Goal: Feedback & Contribution: Contribute content

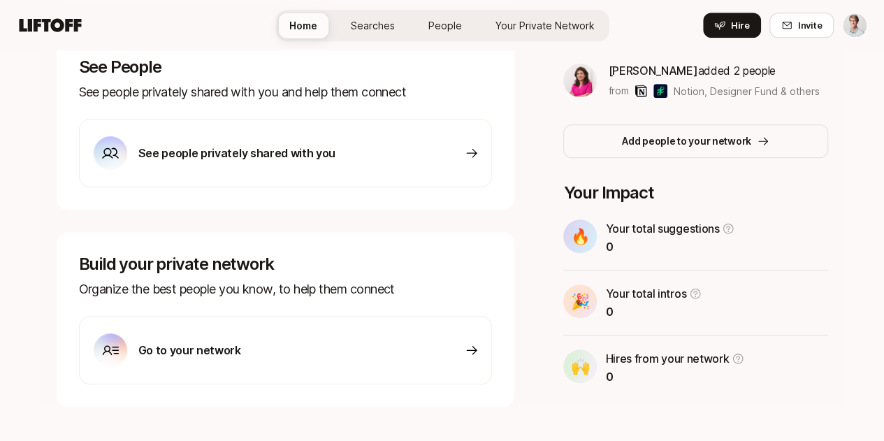
scroll to position [485, 0]
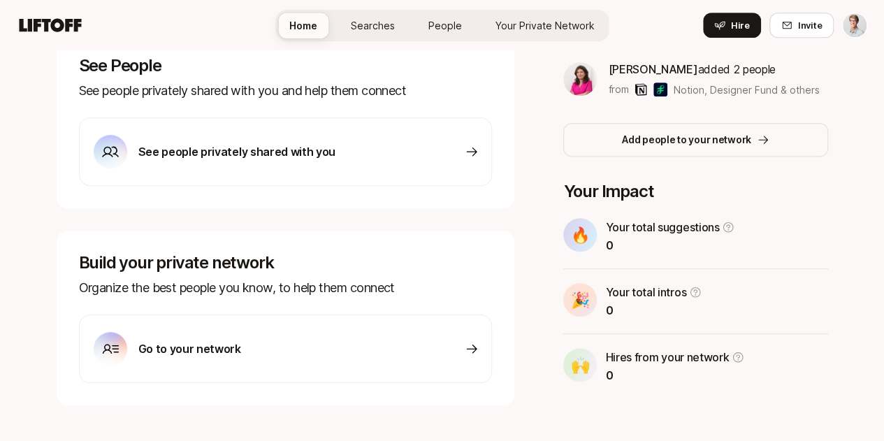
click at [477, 147] on icon at bounding box center [472, 151] width 10 height 9
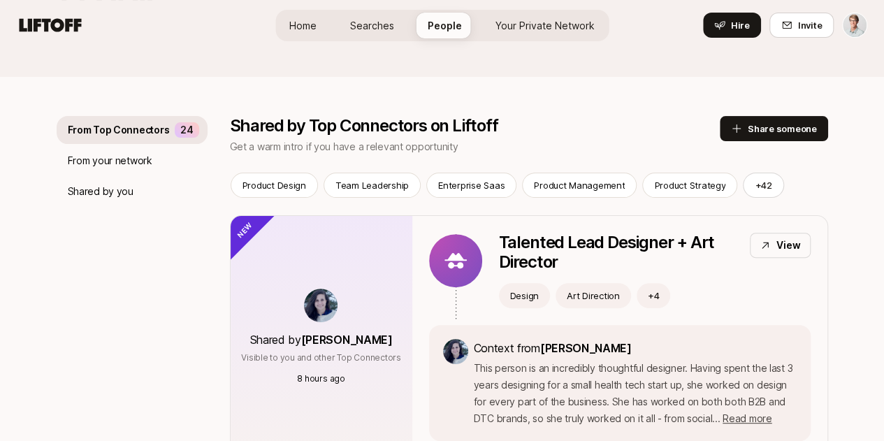
scroll to position [133, 0]
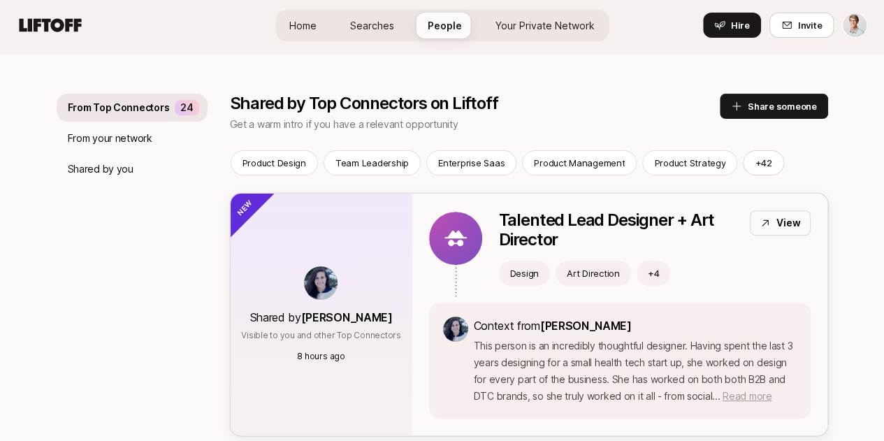
click at [761, 396] on span "Read more" at bounding box center [746, 396] width 49 height 12
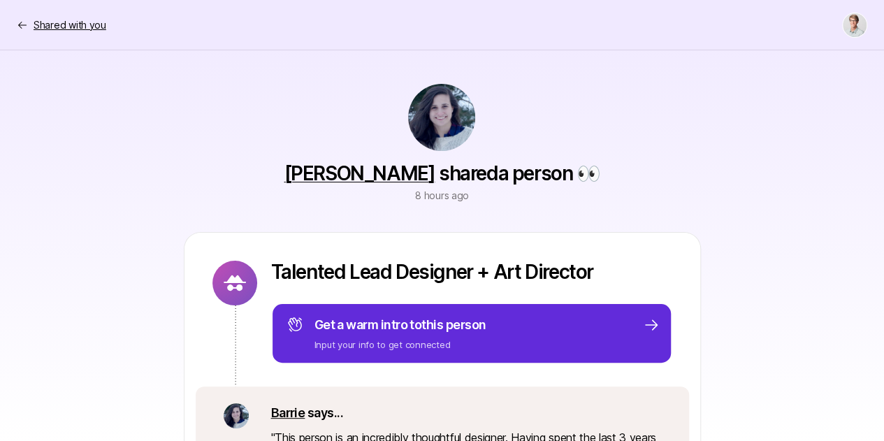
click at [54, 27] on p "Shared with you" at bounding box center [70, 25] width 73 height 17
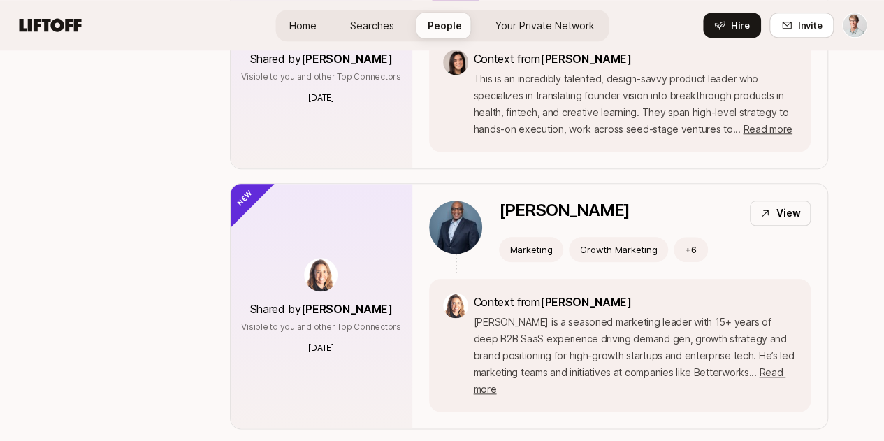
scroll to position [650, 0]
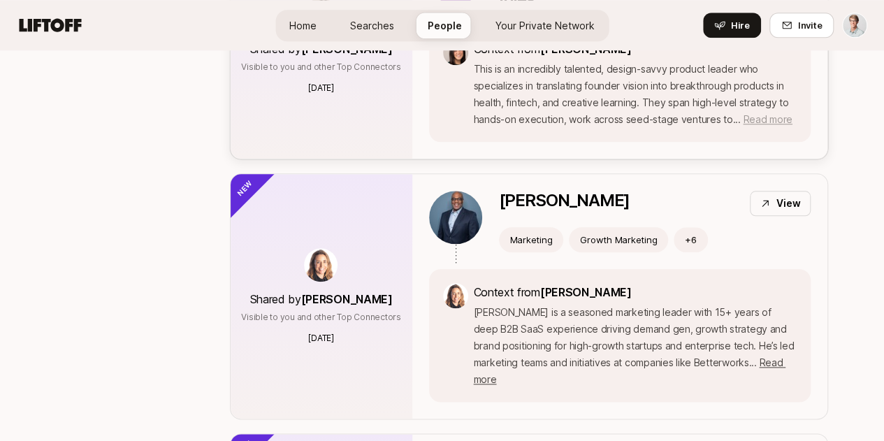
click at [759, 125] on span "Read more" at bounding box center [766, 119] width 49 height 12
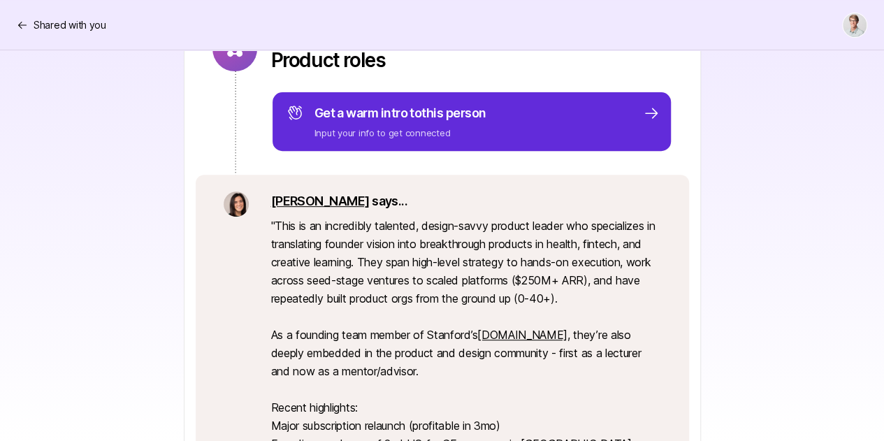
scroll to position [230, 0]
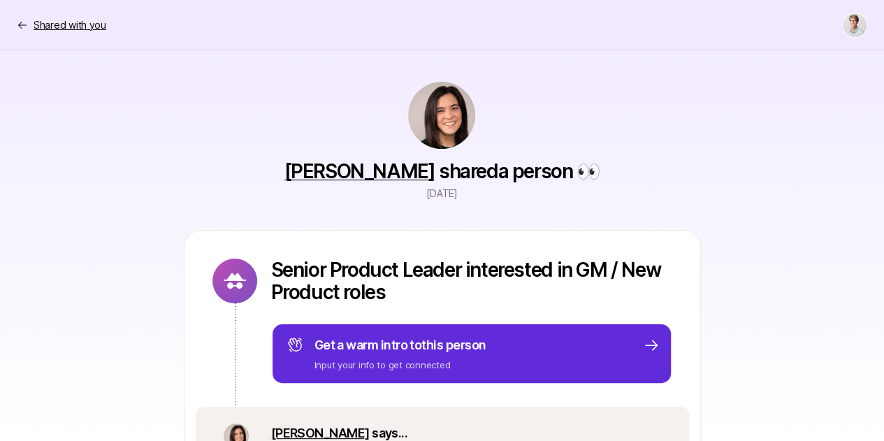
click at [57, 30] on p "Shared with you" at bounding box center [70, 25] width 73 height 17
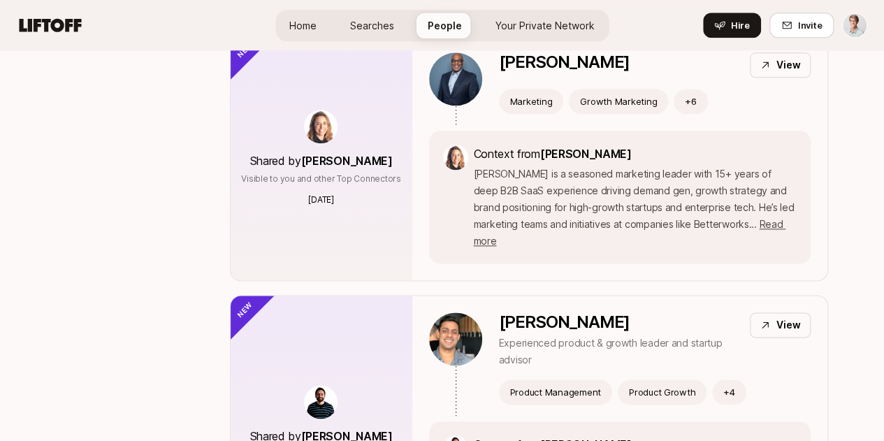
scroll to position [789, 0]
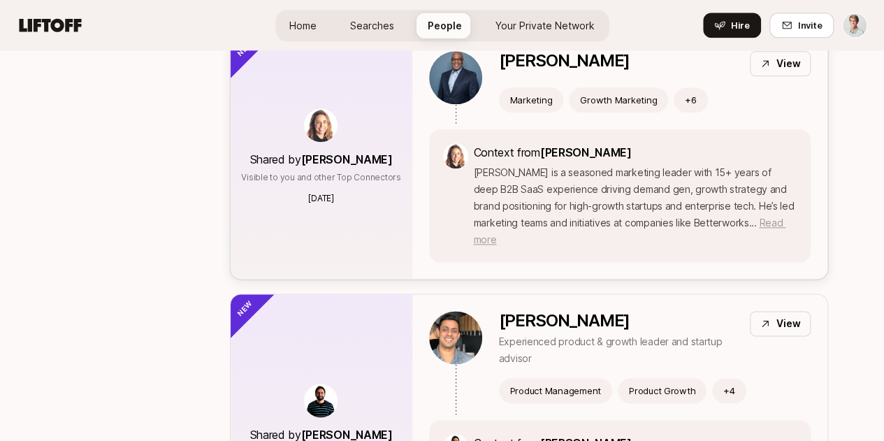
click at [774, 245] on span "Read more" at bounding box center [630, 231] width 312 height 29
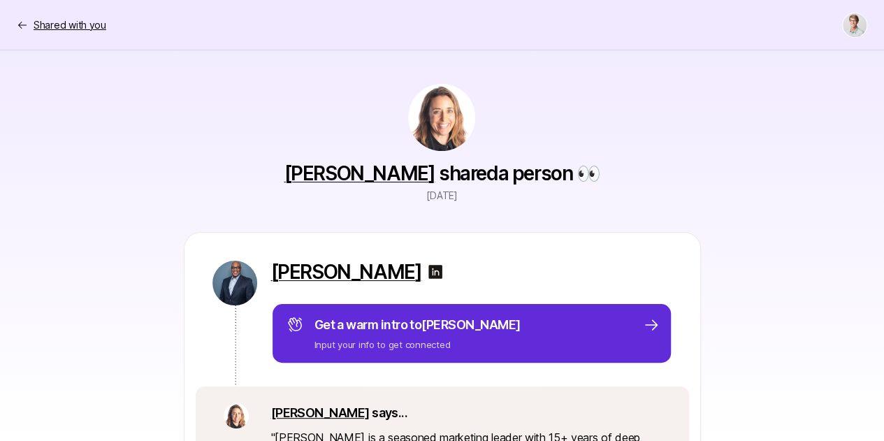
click at [59, 22] on p "Shared with you" at bounding box center [70, 25] width 73 height 17
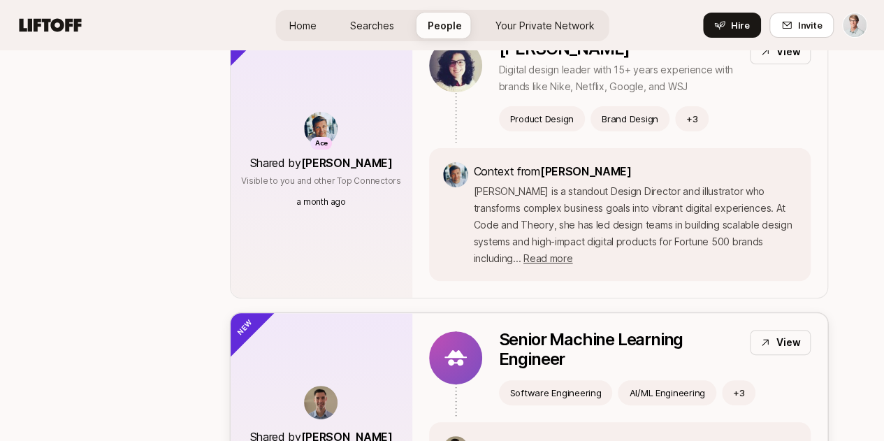
scroll to position [2732, 0]
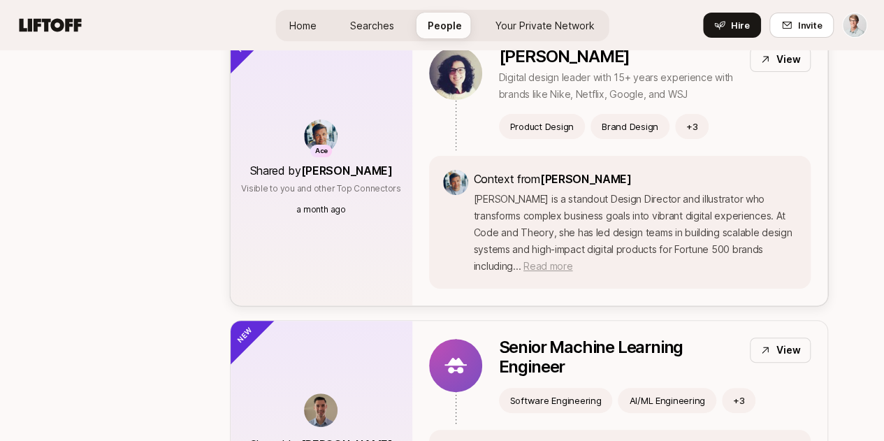
click at [572, 272] on span "Read more" at bounding box center [547, 266] width 49 height 12
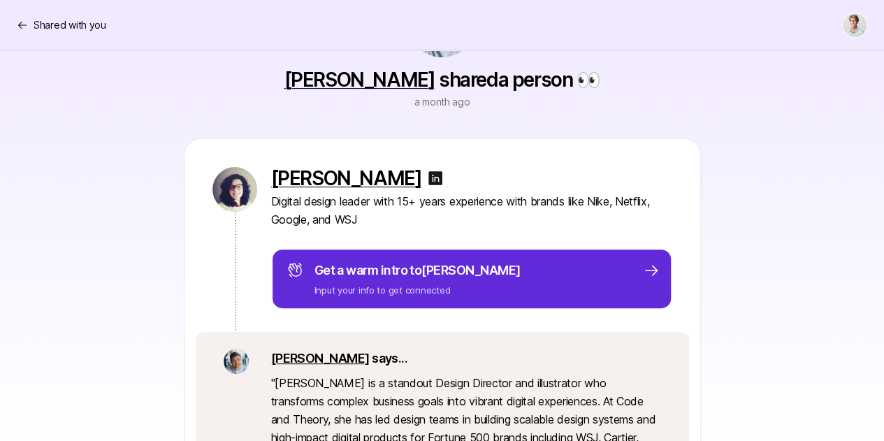
scroll to position [77, 0]
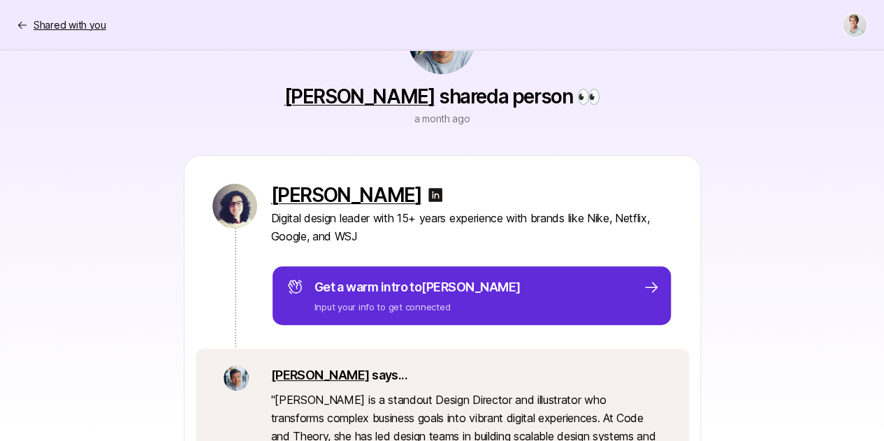
click at [50, 22] on p "Shared with you" at bounding box center [70, 25] width 73 height 17
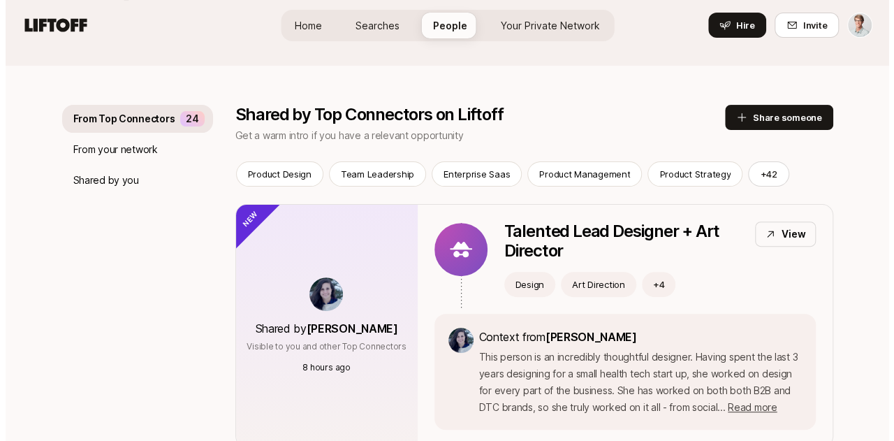
scroll to position [120, 0]
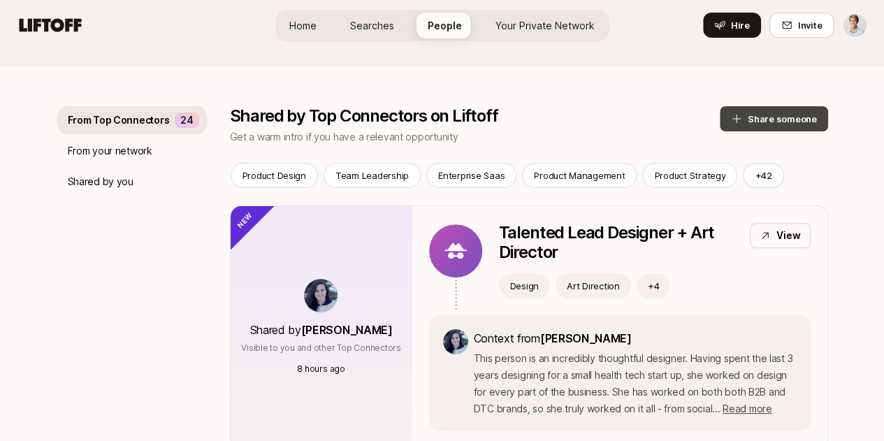
click at [793, 124] on button "Share someone" at bounding box center [773, 118] width 108 height 25
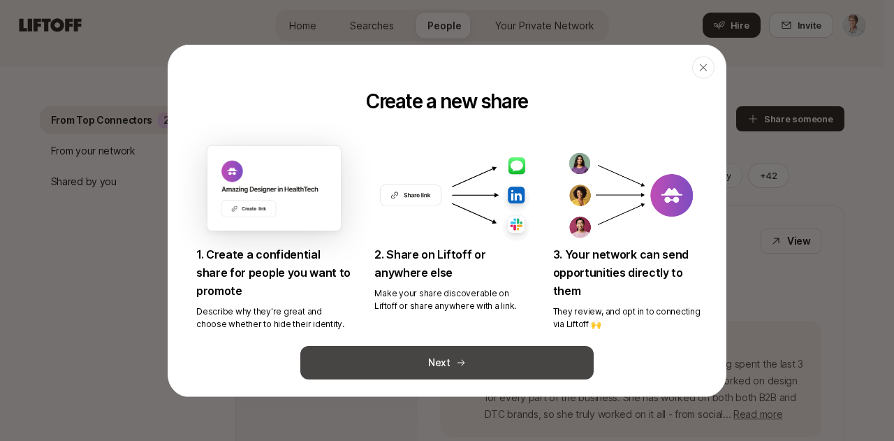
click at [456, 367] on icon at bounding box center [461, 363] width 10 height 10
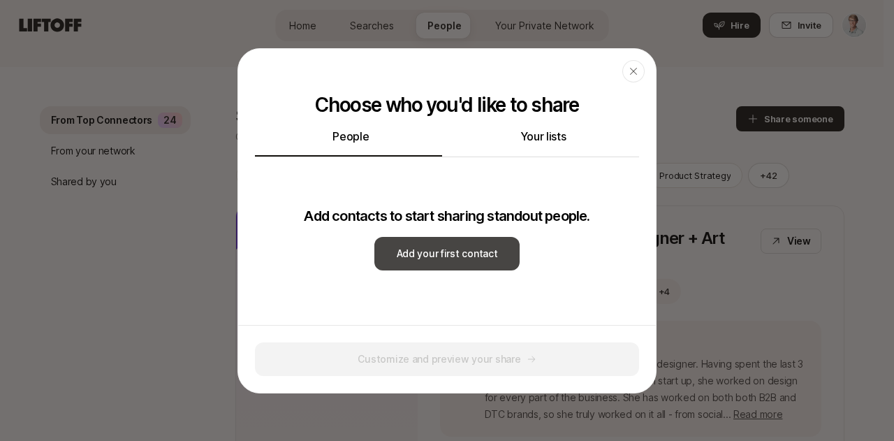
click at [440, 252] on button "Add your first contact" at bounding box center [447, 254] width 146 height 34
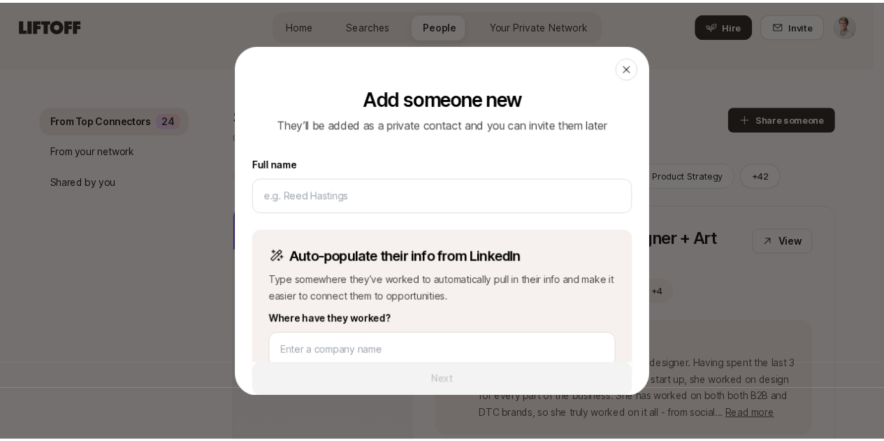
scroll to position [0, 0]
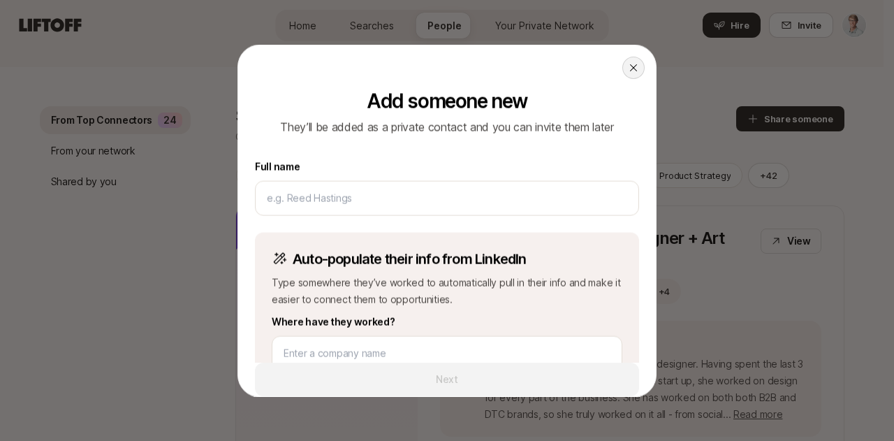
click at [630, 68] on icon at bounding box center [633, 67] width 7 height 7
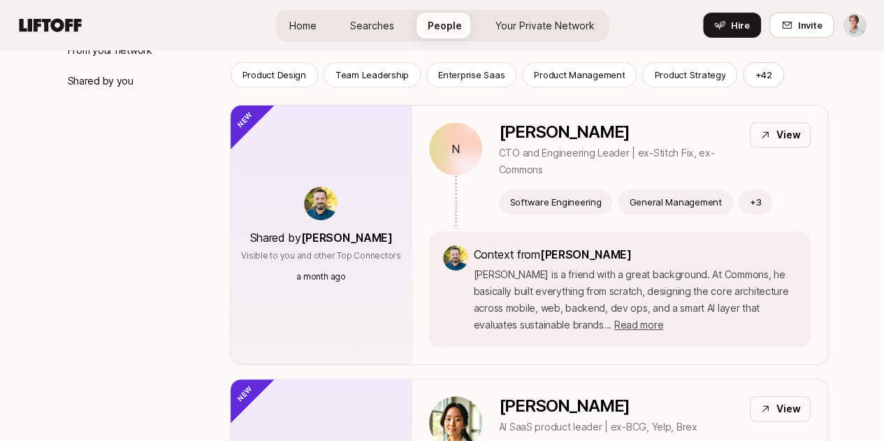
scroll to position [221, 0]
click at [614, 329] on span "Read more" at bounding box center [638, 324] width 49 height 12
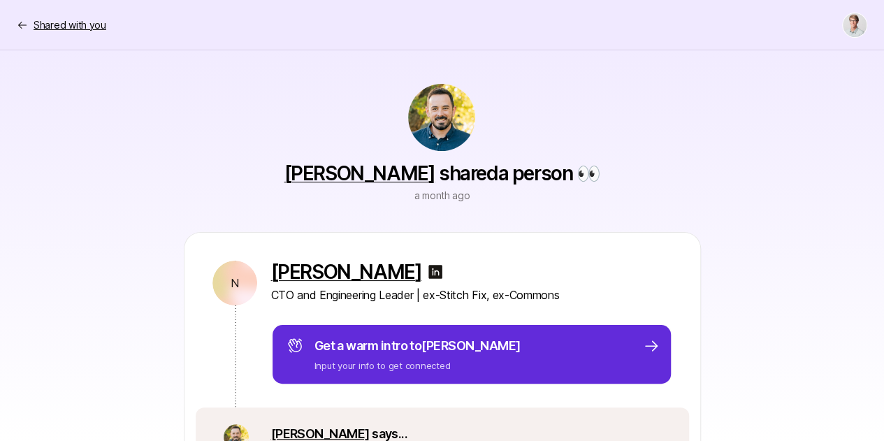
click at [38, 27] on p "Shared with you" at bounding box center [70, 25] width 73 height 17
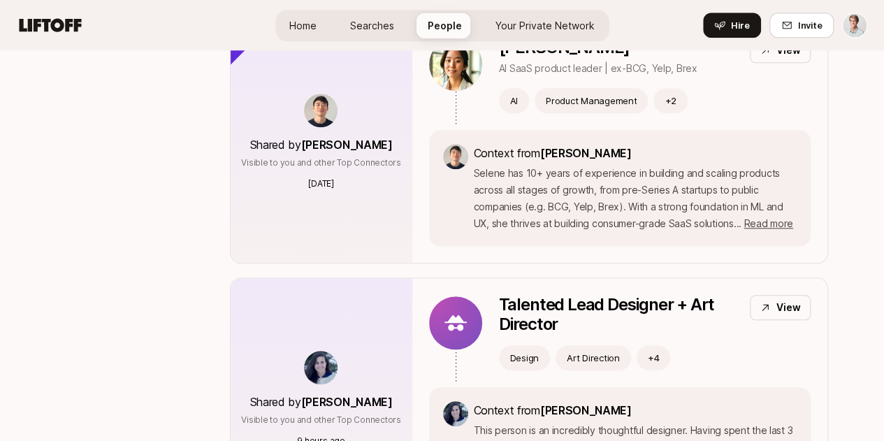
scroll to position [580, 0]
click at [775, 228] on span "Read more" at bounding box center [767, 223] width 49 height 12
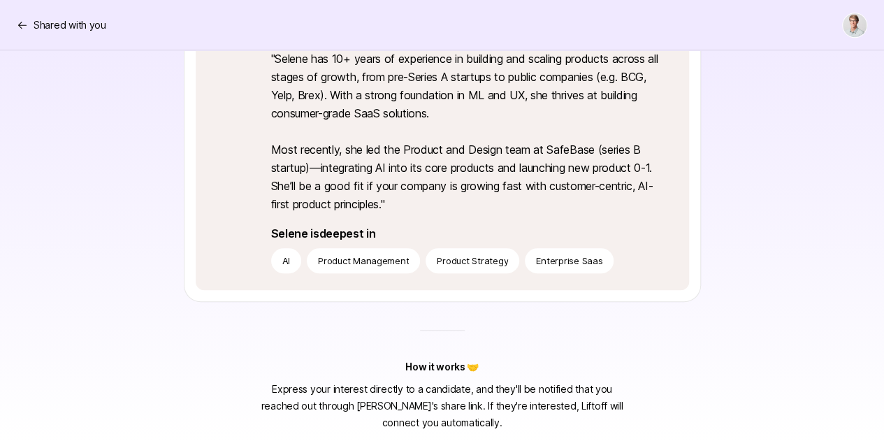
scroll to position [400, 0]
click at [47, 23] on p "Shared with you" at bounding box center [70, 25] width 73 height 17
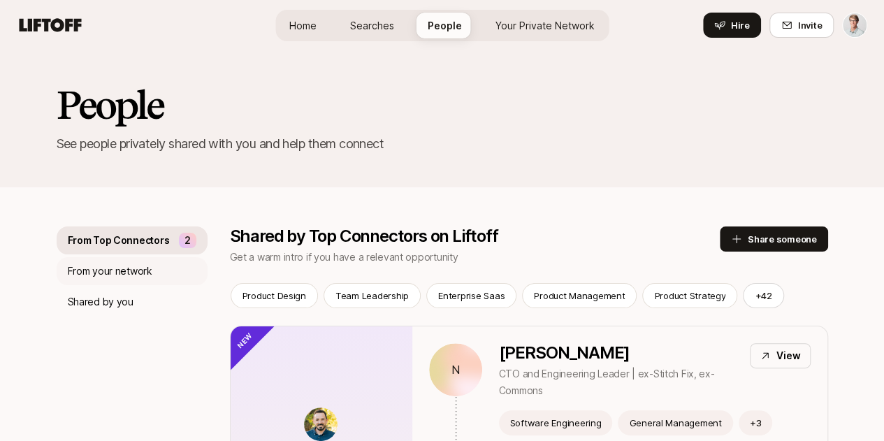
click at [89, 265] on p "From your network" at bounding box center [110, 271] width 85 height 17
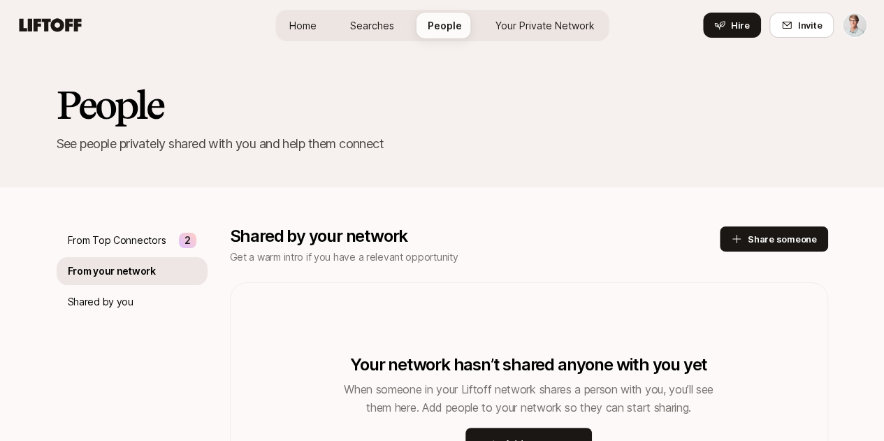
scroll to position [86, 0]
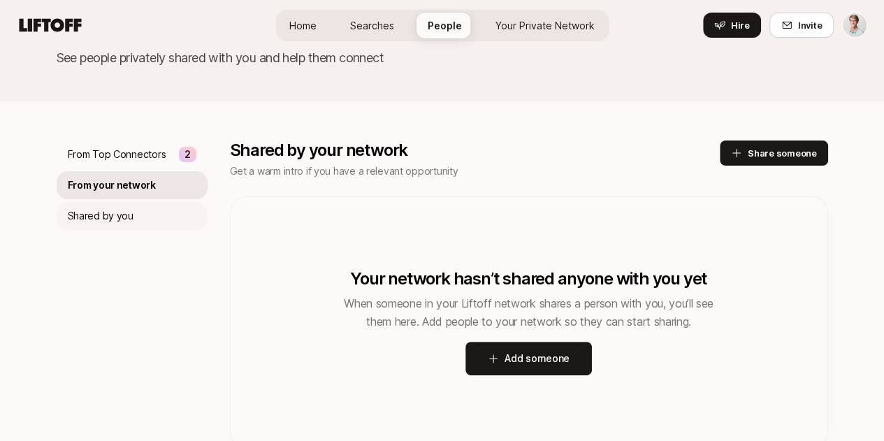
click at [97, 220] on p "Shared by you" at bounding box center [101, 215] width 66 height 17
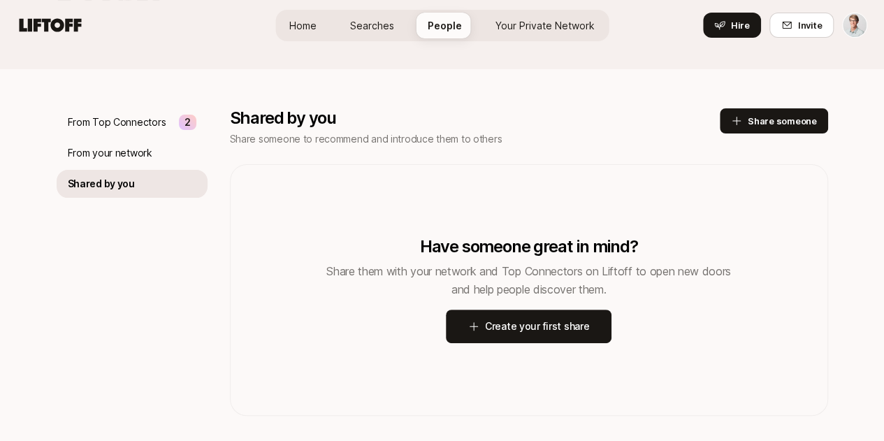
scroll to position [121, 0]
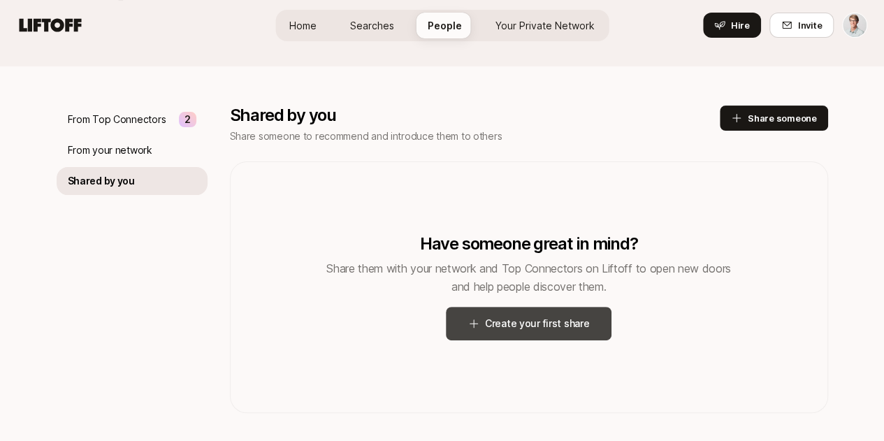
click at [557, 322] on button "Create your first share" at bounding box center [529, 324] width 166 height 34
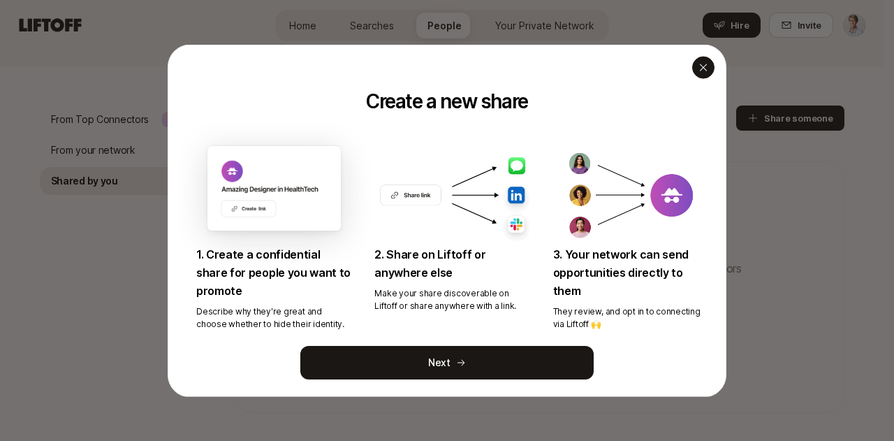
click at [701, 74] on div "button" at bounding box center [703, 67] width 22 height 22
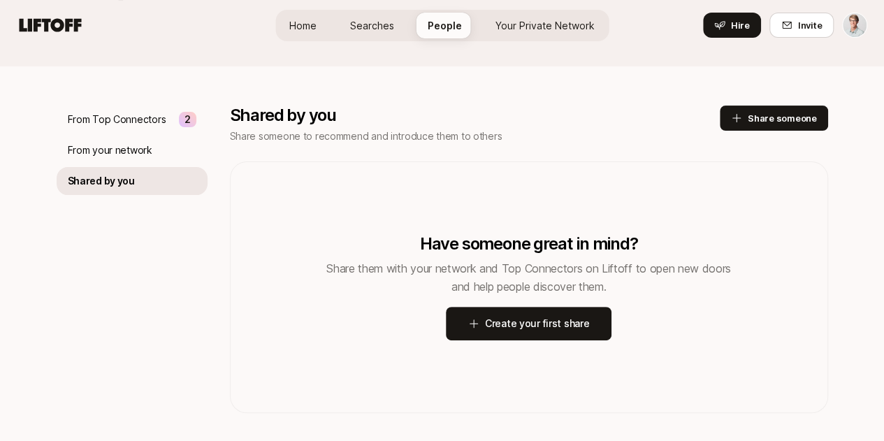
click at [548, 29] on span "Your Private Network" at bounding box center [544, 25] width 99 height 15
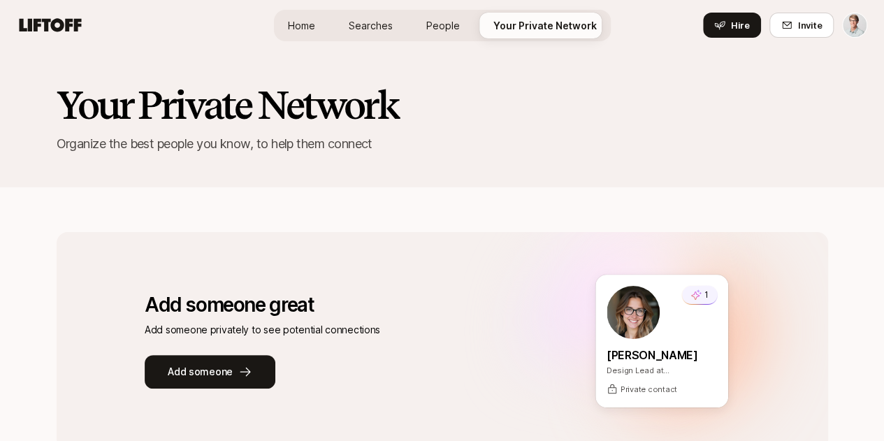
click at [432, 20] on span "People" at bounding box center [443, 25] width 34 height 15
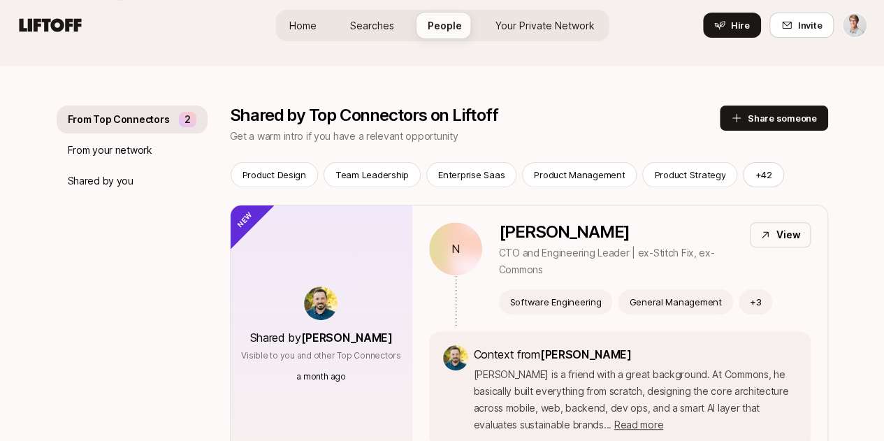
click at [374, 22] on span "Searches" at bounding box center [372, 25] width 44 height 15
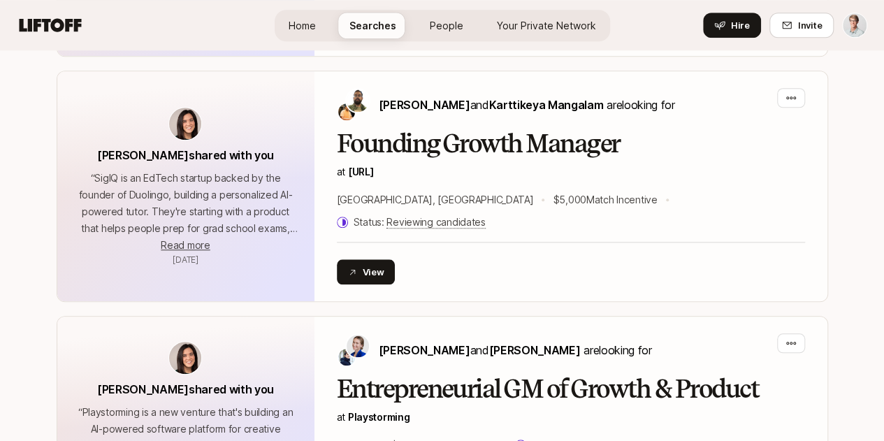
scroll to position [536, 0]
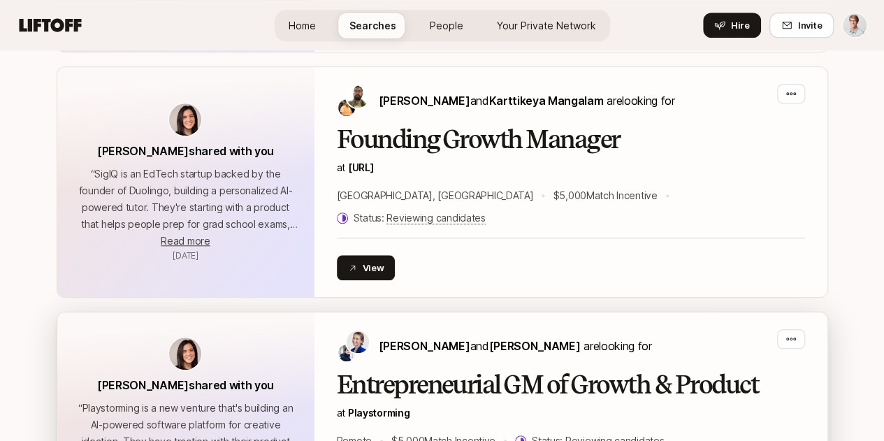
click at [520, 371] on h2 "Entrepreneurial GM of Growth & Product" at bounding box center [571, 385] width 468 height 28
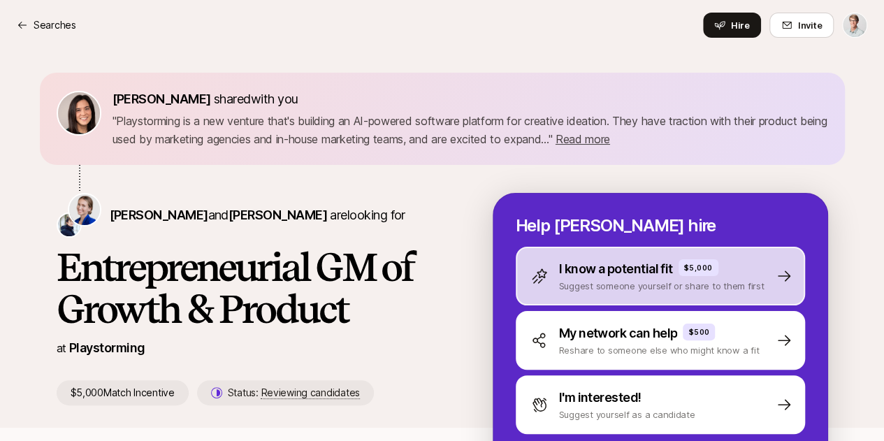
click at [761, 283] on p "Suggest someone yourself or share to them first" at bounding box center [661, 286] width 205 height 14
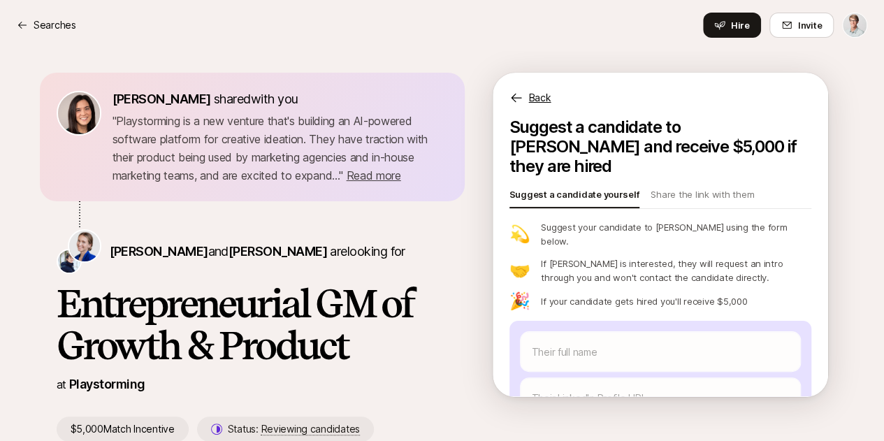
click at [551, 101] on p "Back" at bounding box center [540, 97] width 22 height 17
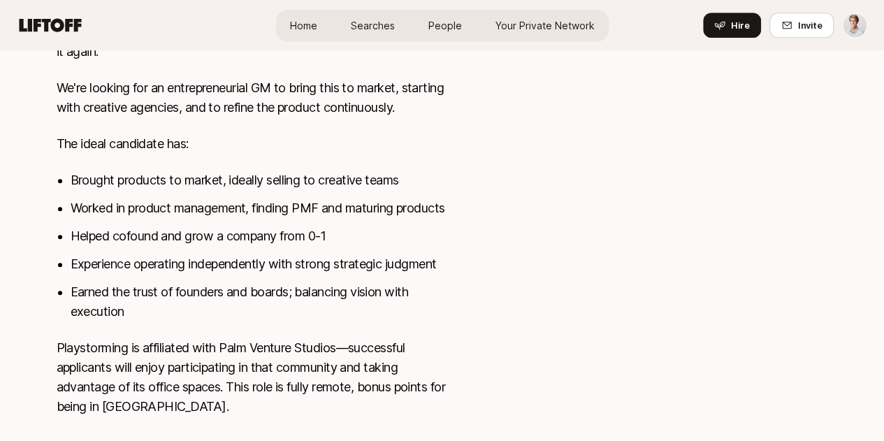
scroll to position [581, 0]
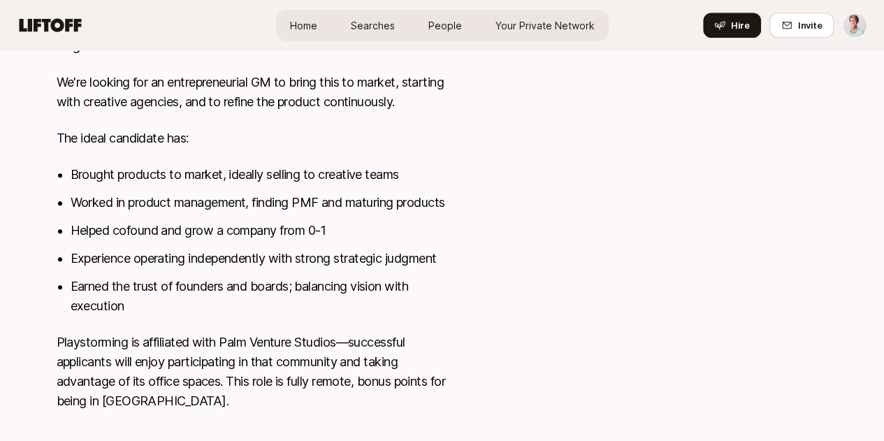
click at [101, 439] on link "Full job description" at bounding box center [115, 447] width 84 height 17
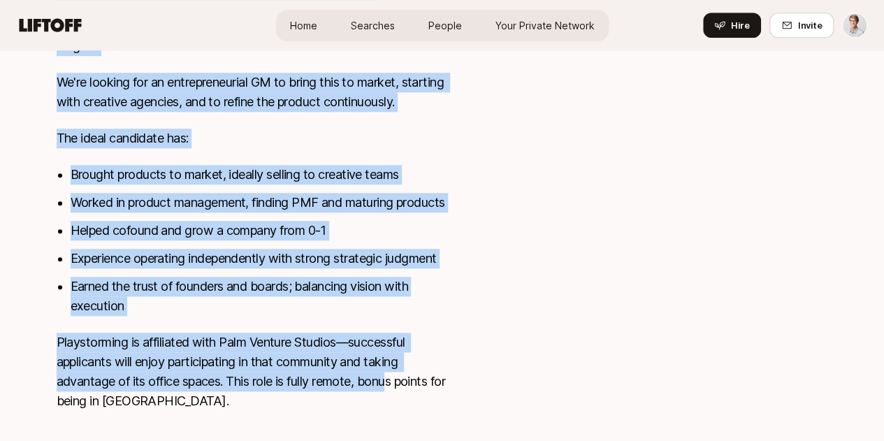
drag, startPoint x: 41, startPoint y: 145, endPoint x: 249, endPoint y: 372, distance: 308.0
click at [464, 147] on div "Remote View details Playstorming is building a software platform for creative, …" at bounding box center [442, 162] width 805 height 587
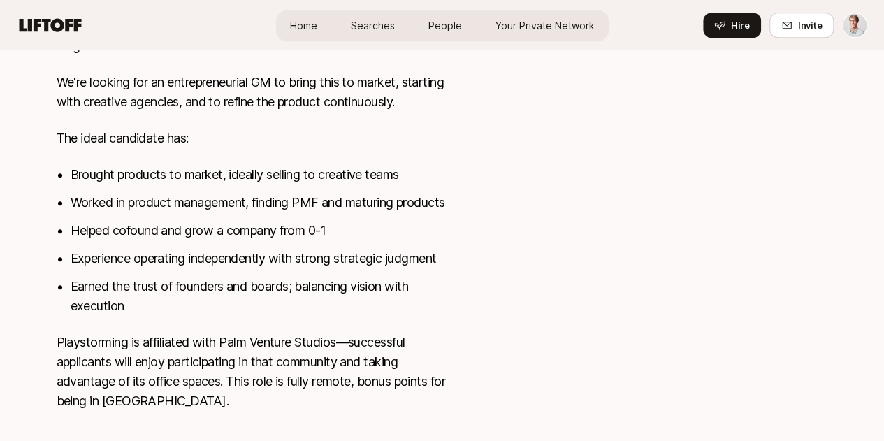
click at [464, 147] on div "Remote View details Playstorming is building a software platform for creative, …" at bounding box center [442, 162] width 805 height 587
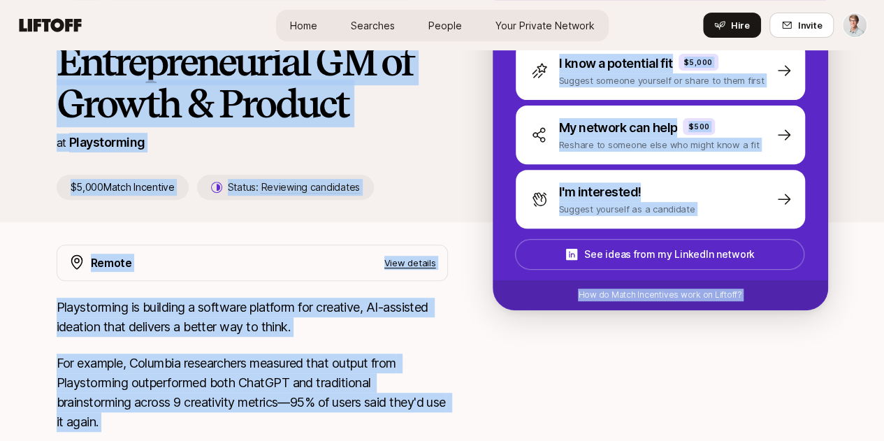
scroll to position [0, 0]
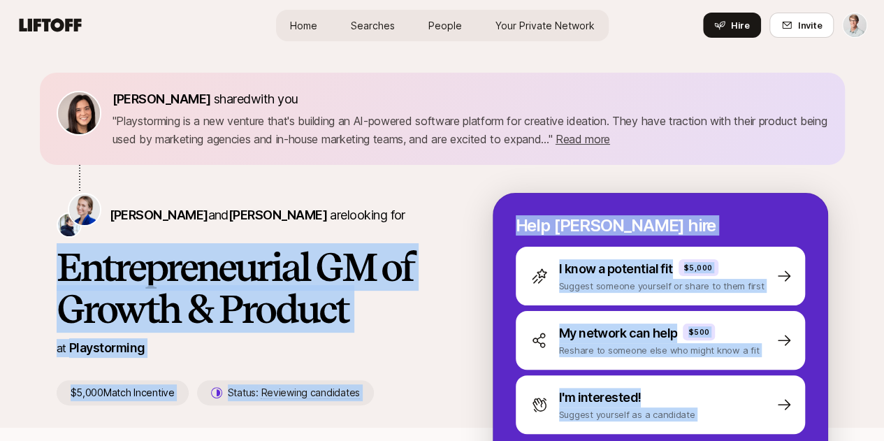
drag, startPoint x: 409, startPoint y: 344, endPoint x: 41, endPoint y: 261, distance: 377.4
copy div "Loremipsumdolor SI am Consec & Adipisc el Seddoeiusmod $7,600 Tempo Incididun U…"
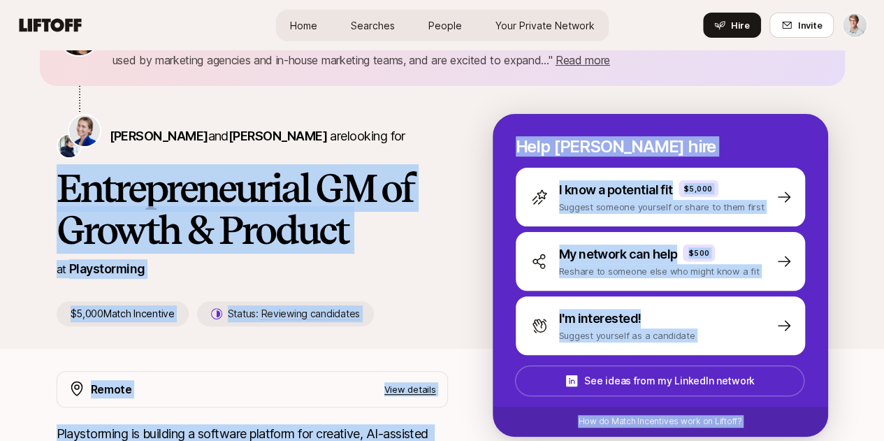
scroll to position [101, 0]
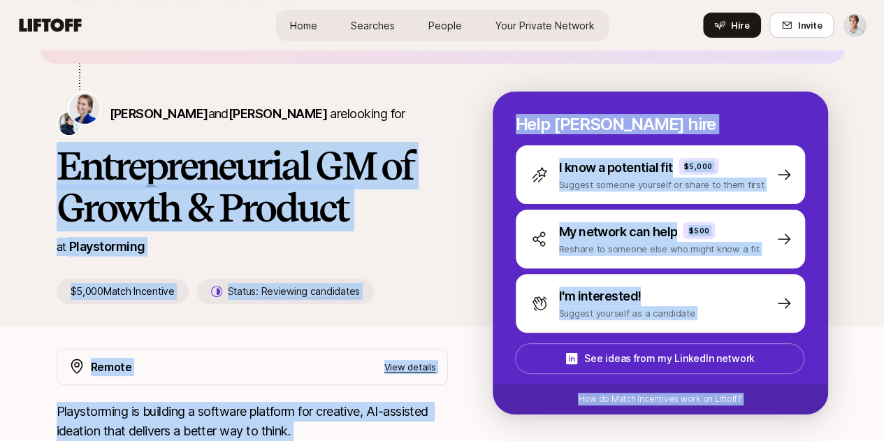
click at [448, 228] on h1 "Entrepreneurial GM of Growth & Product" at bounding box center [252, 187] width 391 height 84
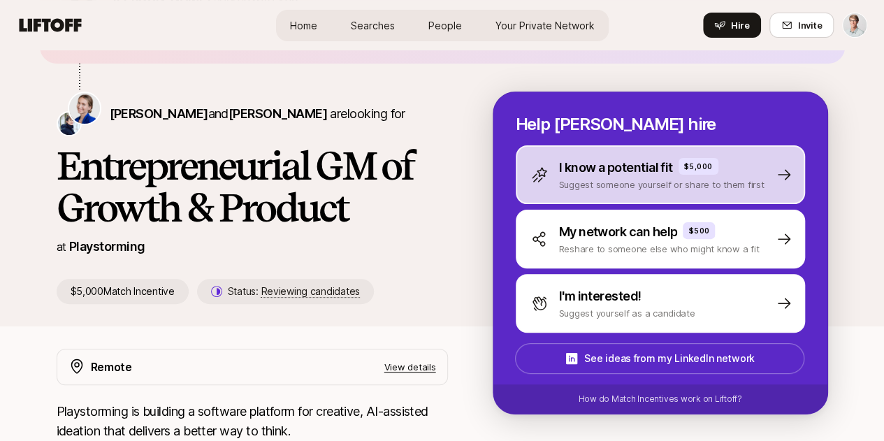
click at [792, 176] on icon at bounding box center [783, 174] width 17 height 17
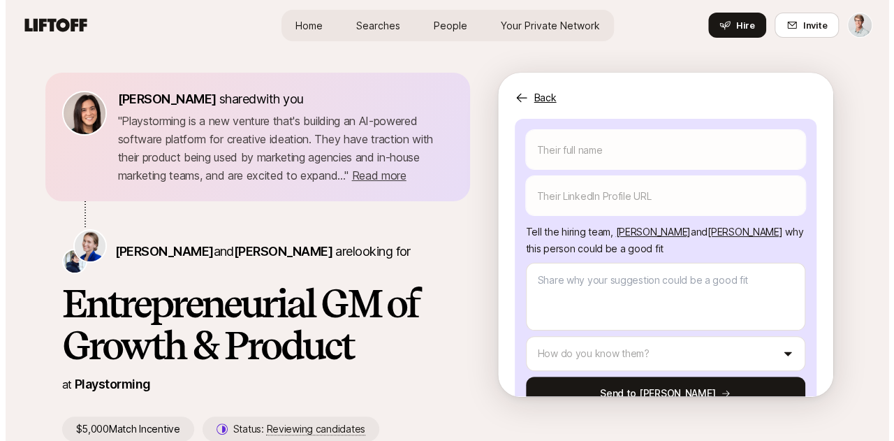
scroll to position [212, 0]
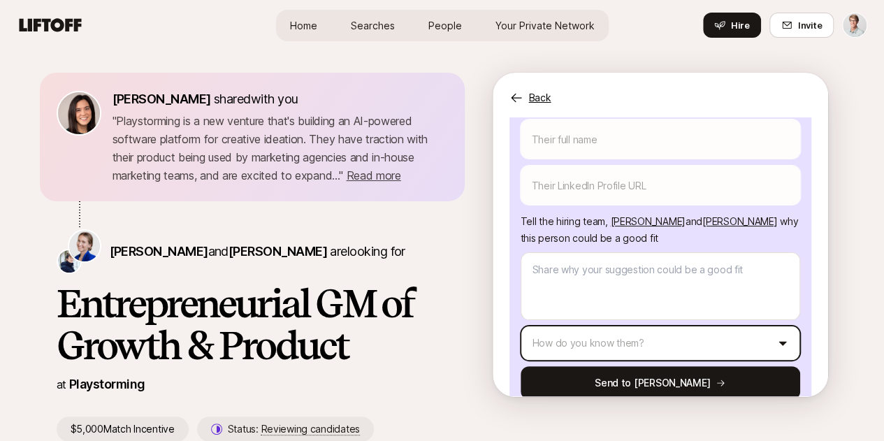
click at [789, 313] on html "Home Searches People Your Private Network Hire Home Searches People Your Privat…" at bounding box center [442, 220] width 884 height 441
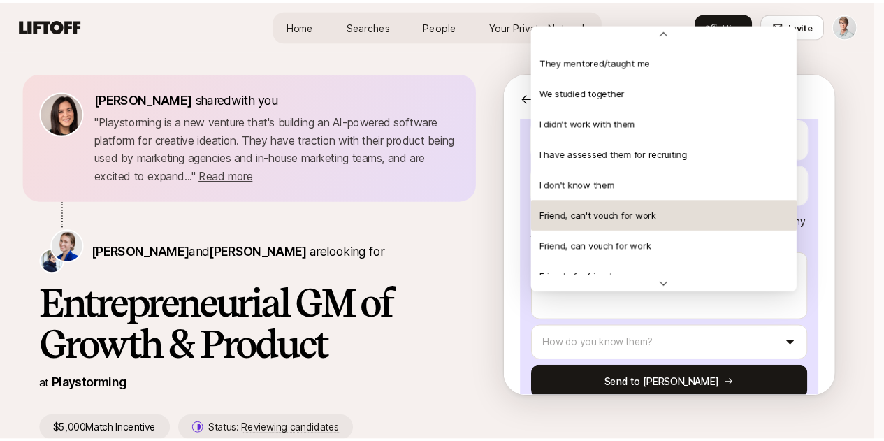
scroll to position [302, 0]
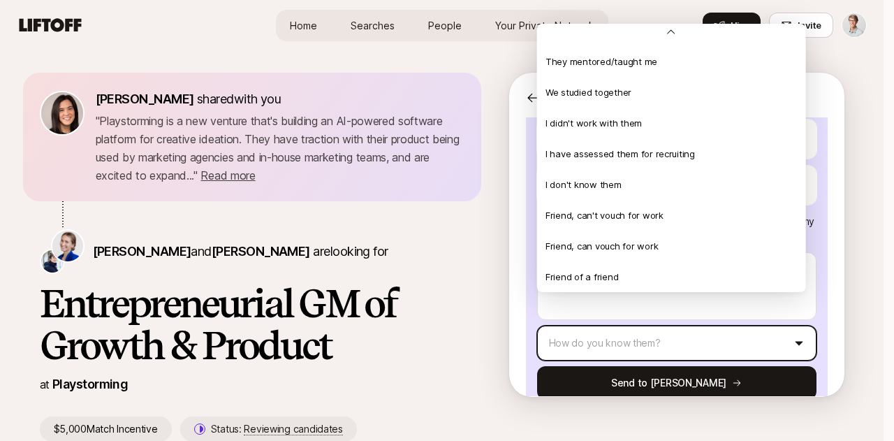
click at [865, 76] on html "Home Searches People Your Private Network Hire Home Searches People Your Privat…" at bounding box center [447, 220] width 894 height 441
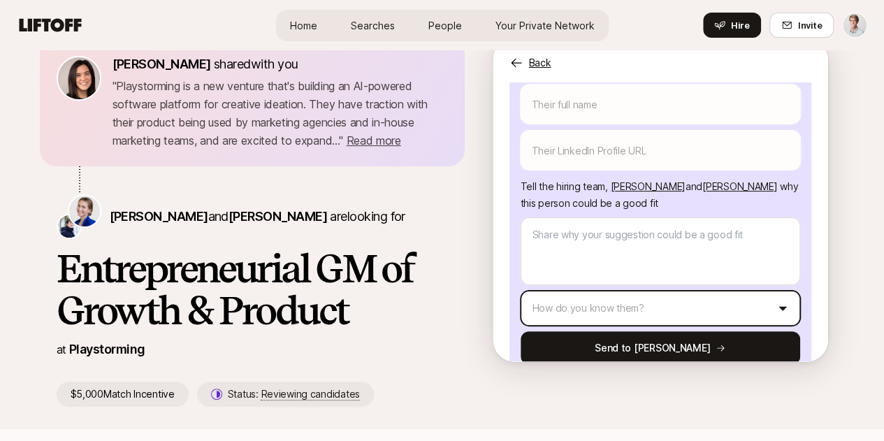
scroll to position [0, 0]
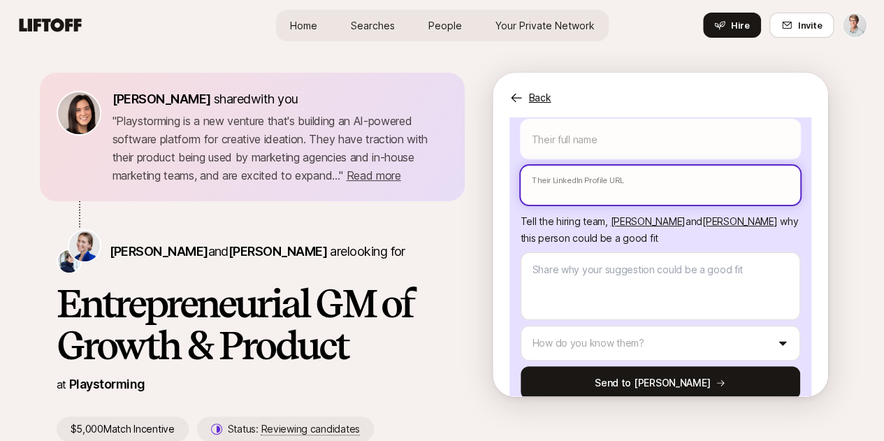
click at [619, 166] on input "text" at bounding box center [659, 185] width 279 height 39
paste input "[URL][DOMAIN_NAME][PERSON_NAME]"
type textarea "x"
type input "[URL][DOMAIN_NAME][PERSON_NAME]"
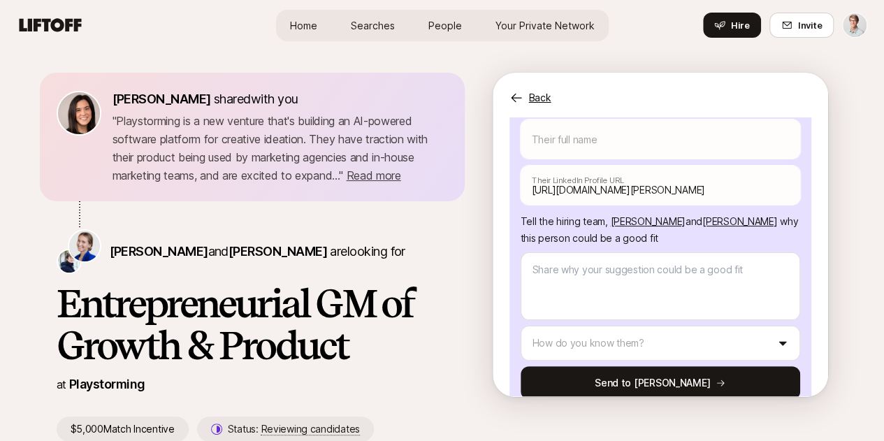
click at [864, 230] on div "[PERSON_NAME] shared with you " Playstorming is a new venture that's building a…" at bounding box center [442, 256] width 884 height 413
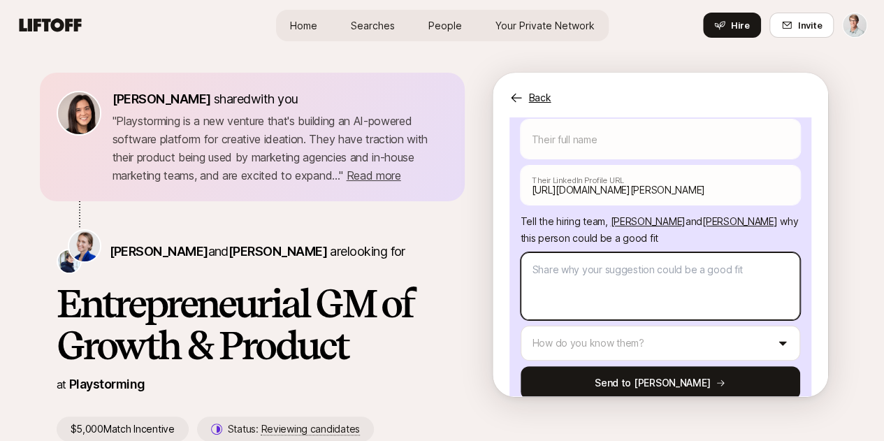
click at [714, 252] on textarea at bounding box center [659, 286] width 279 height 68
type textarea "x"
type textarea "I"
type textarea "x"
type textarea "I"
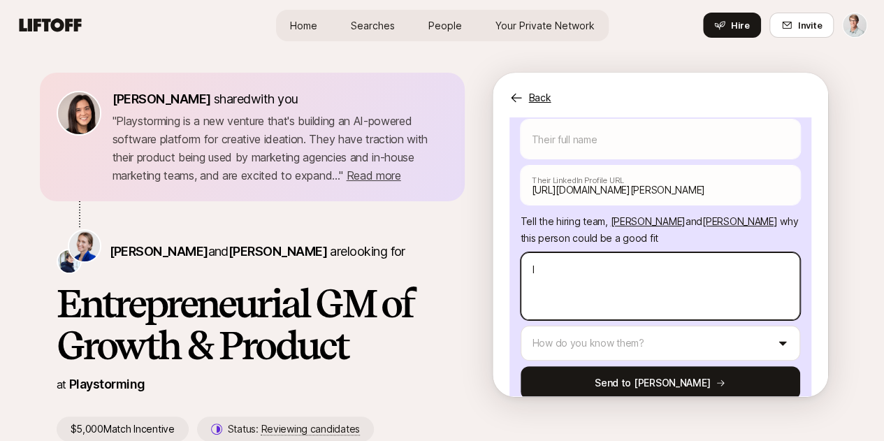
type textarea "x"
type textarea "I"
type textarea "x"
type textarea "A"
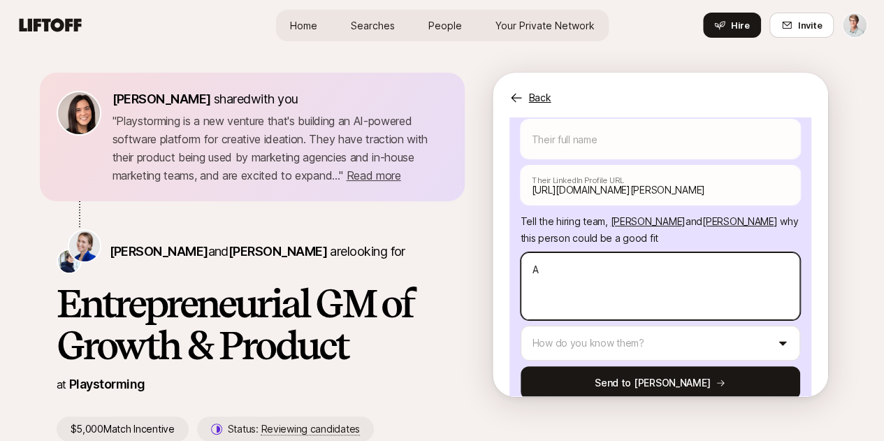
type textarea "x"
type textarea "Am"
type textarea "x"
type textarea "Ami"
type textarea "x"
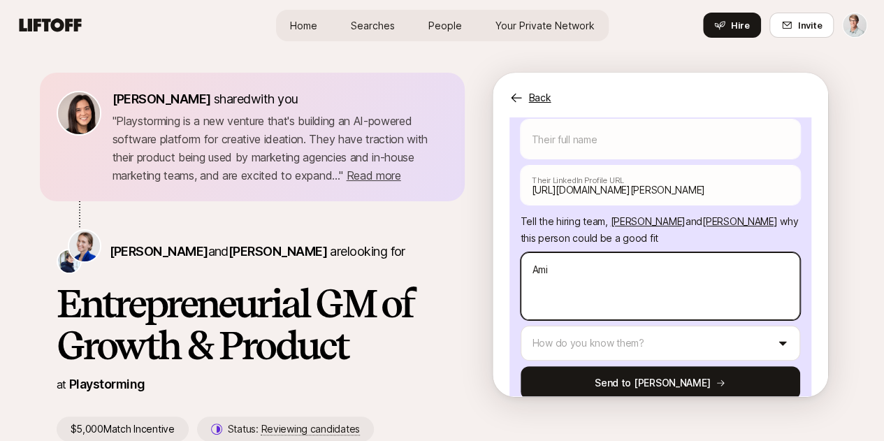
type textarea "[PERSON_NAME]"
type textarea "x"
type textarea "Ami"
type textarea "x"
type textarea "Amii"
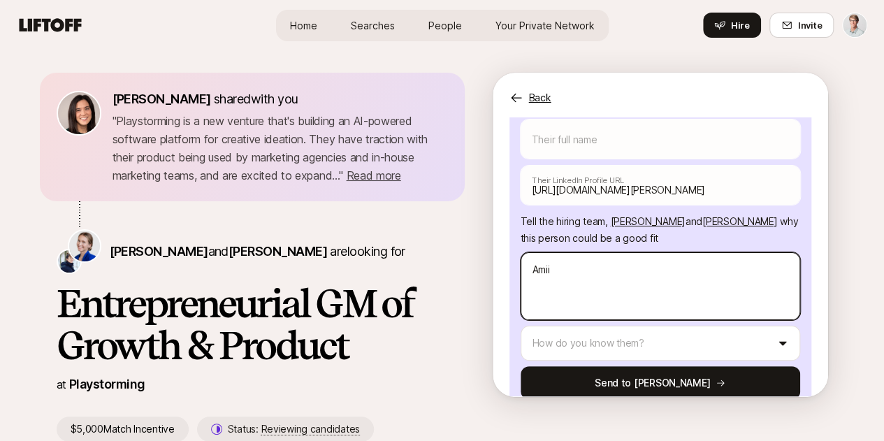
type textarea "x"
type textarea "Amiie"
type textarea "x"
type textarea "Amii"
type textarea "x"
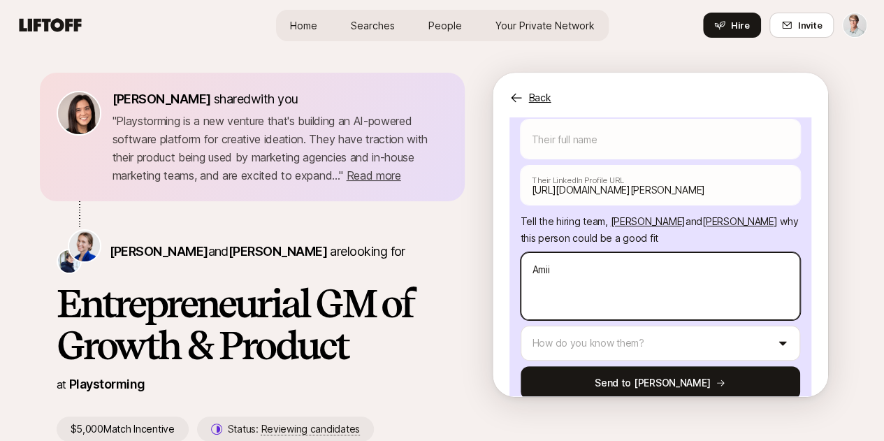
type textarea "Ami"
type textarea "x"
type textarea "[PERSON_NAME]"
type textarea "x"
type textarea "[PERSON_NAME]"
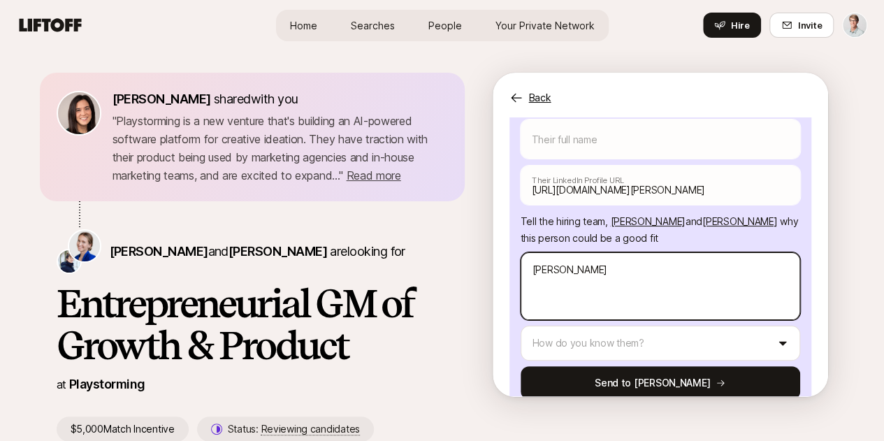
type textarea "x"
type textarea "[PERSON_NAME] sh"
type textarea "x"
type textarea "[PERSON_NAME] sha"
type textarea "x"
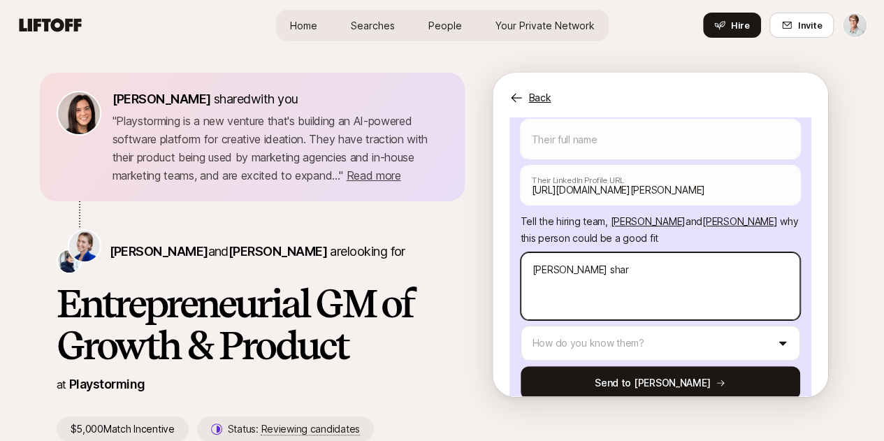
type textarea "[PERSON_NAME] share"
type textarea "x"
type textarea "[PERSON_NAME] shared"
type textarea "x"
type textarea "[PERSON_NAME] shared"
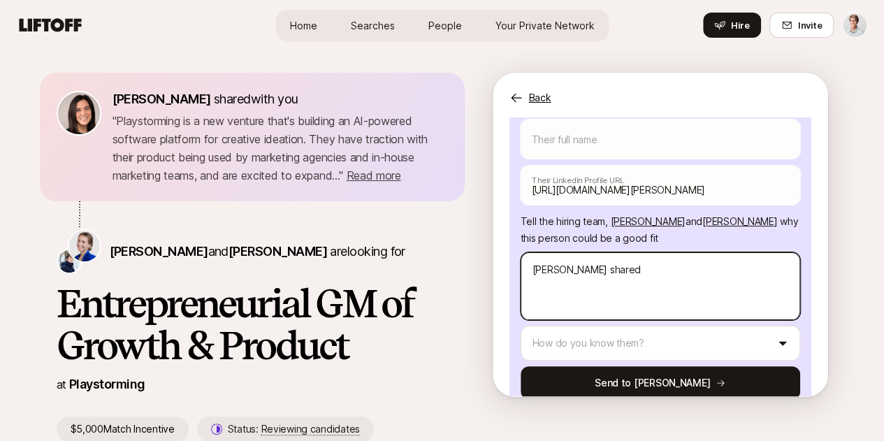
type textarea "x"
type textarea "[PERSON_NAME] shared f"
type textarea "x"
type textarea "[PERSON_NAME] shared fe"
type textarea "x"
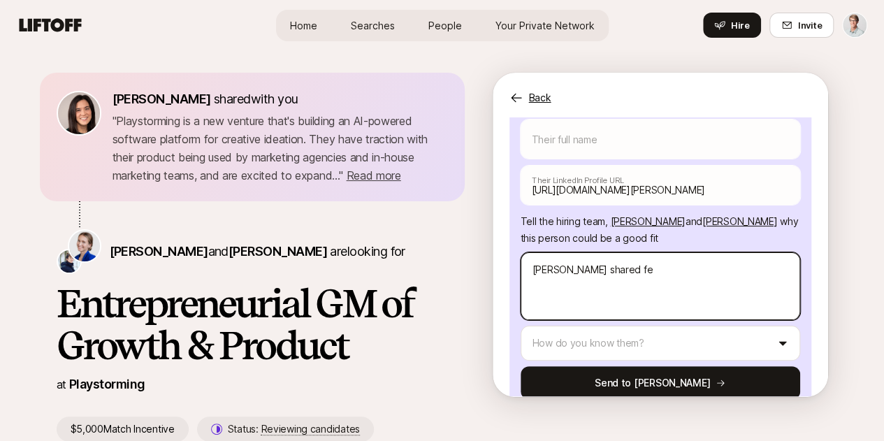
type textarea "[PERSON_NAME] shared fee"
type textarea "x"
type textarea "[PERSON_NAME] shared feed"
type textarea "x"
type textarea "[PERSON_NAME] shared feedb"
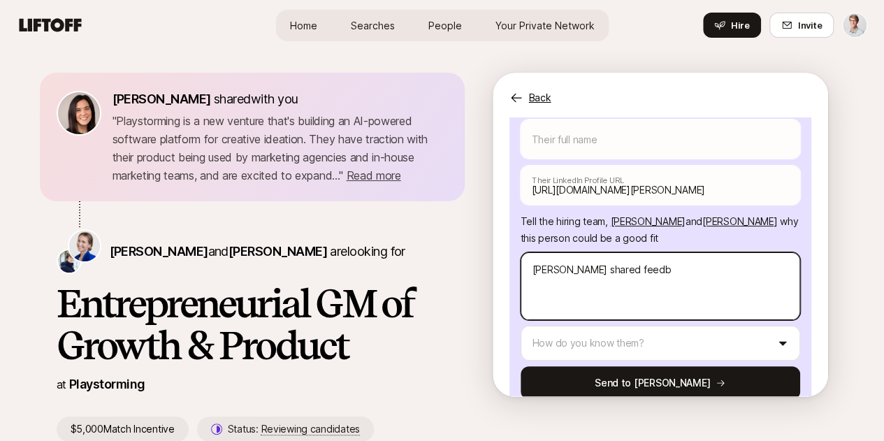
type textarea "x"
type textarea "[PERSON_NAME] shared feedba"
type textarea "x"
type textarea "[PERSON_NAME] shared feedbac"
type textarea "x"
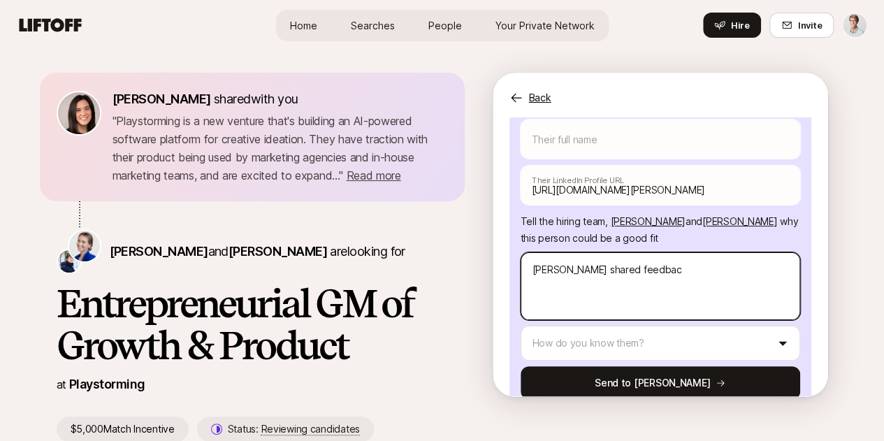
type textarea "[PERSON_NAME] shared feedback"
type textarea "x"
type textarea "[PERSON_NAME] shared feedback"
type textarea "x"
type textarea "[PERSON_NAME] shared feedback fo"
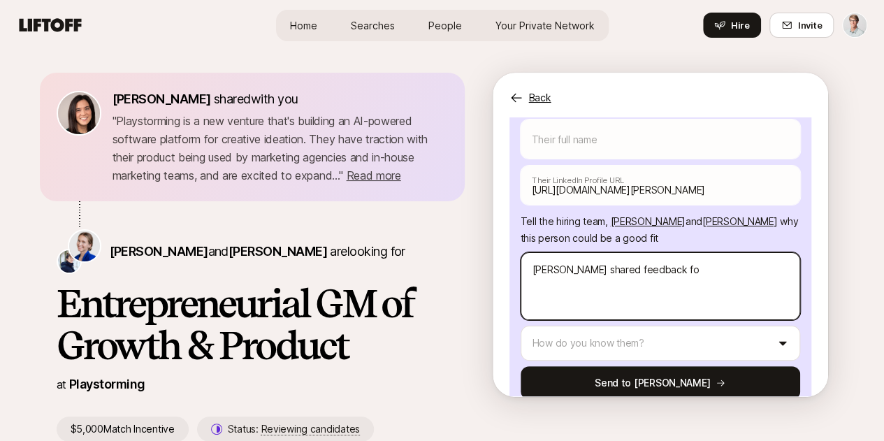
type textarea "x"
type textarea "[PERSON_NAME] shared feedback for"
type textarea "x"
type textarea "[PERSON_NAME] shared feedback for"
type textarea "x"
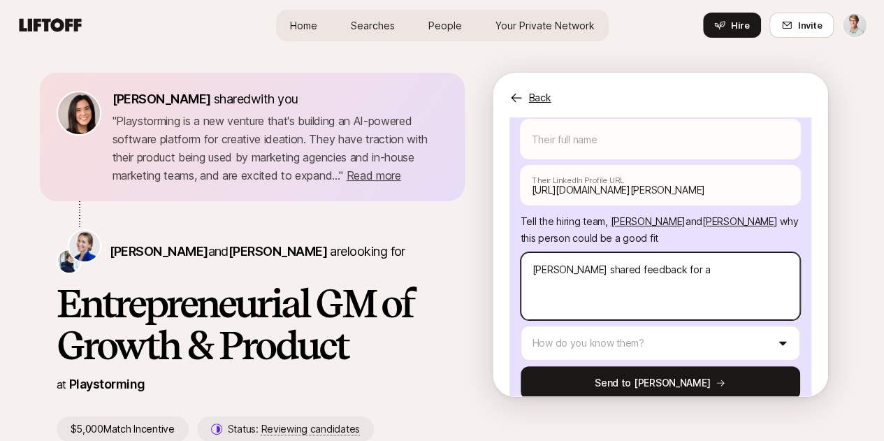
type textarea "[PERSON_NAME] shared feedback for a"
type textarea "x"
type textarea "[PERSON_NAME] shared feedback for a s"
type textarea "x"
type textarea "[PERSON_NAME] shared feedback for a st"
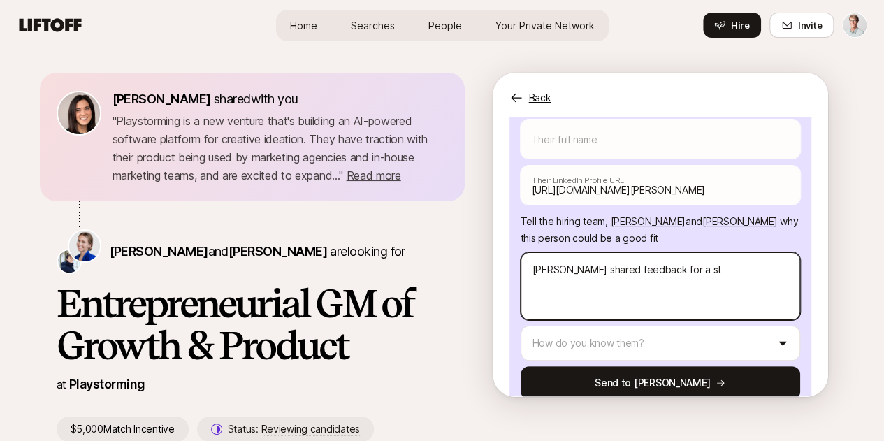
type textarea "x"
type textarea "[PERSON_NAME] shared feedback for a sta"
type textarea "x"
type textarea "[PERSON_NAME] shared feedback for a star"
type textarea "x"
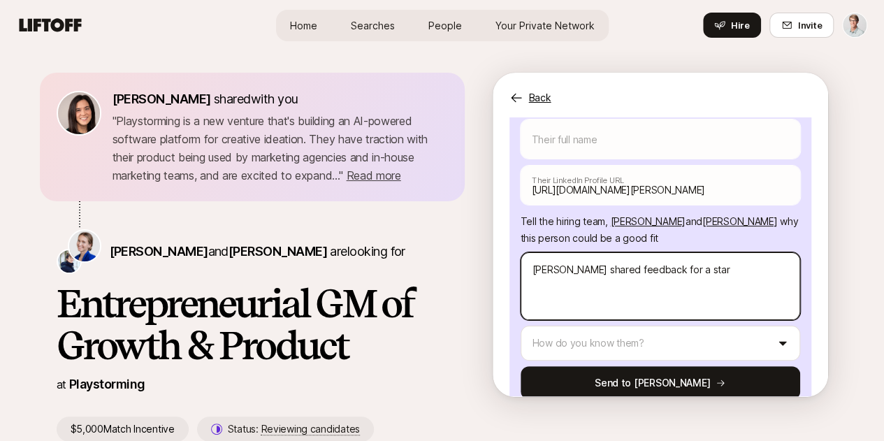
type textarea "[PERSON_NAME] shared feedback for a start"
type textarea "x"
type textarea "[PERSON_NAME] shared feedback for a starty"
type textarea "x"
type textarea "[PERSON_NAME] shared feedback for a starty-"
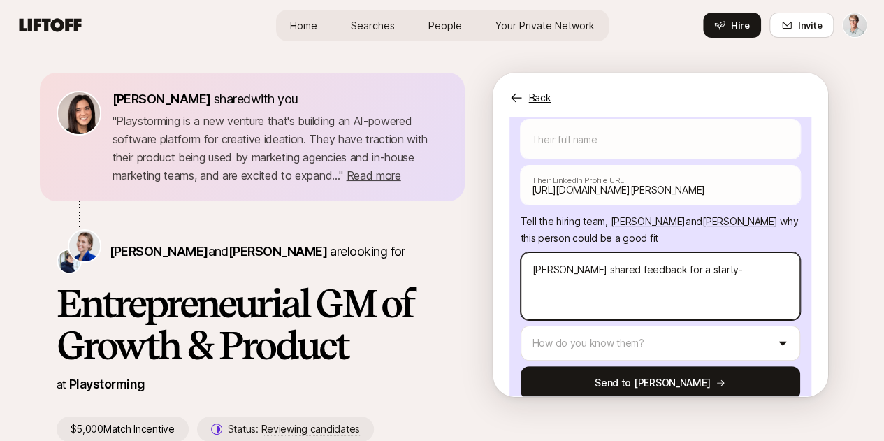
type textarea "x"
type textarea "[PERSON_NAME] shared feedback for a starty"
type textarea "x"
type textarea "[PERSON_NAME] shared feedback for a start"
type textarea "x"
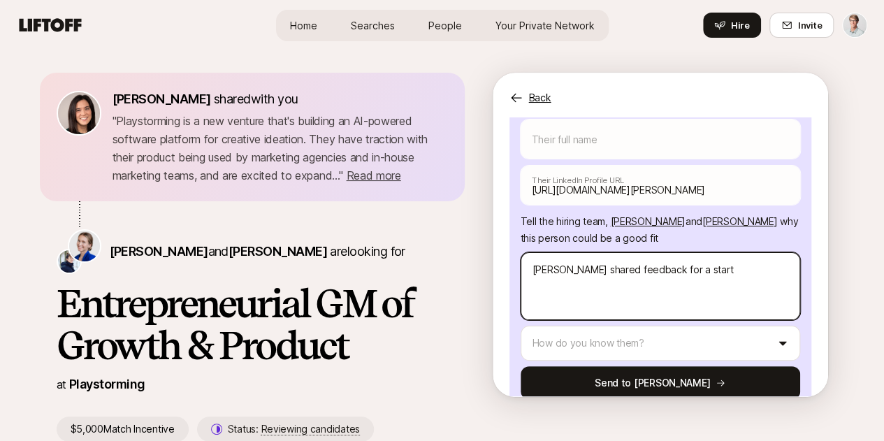
type textarea "[PERSON_NAME] shared feedback for a star"
type textarea "x"
type textarea "[PERSON_NAME] shared feedback for a start"
type textarea "x"
type textarea "[PERSON_NAME] shared feedback for a start-"
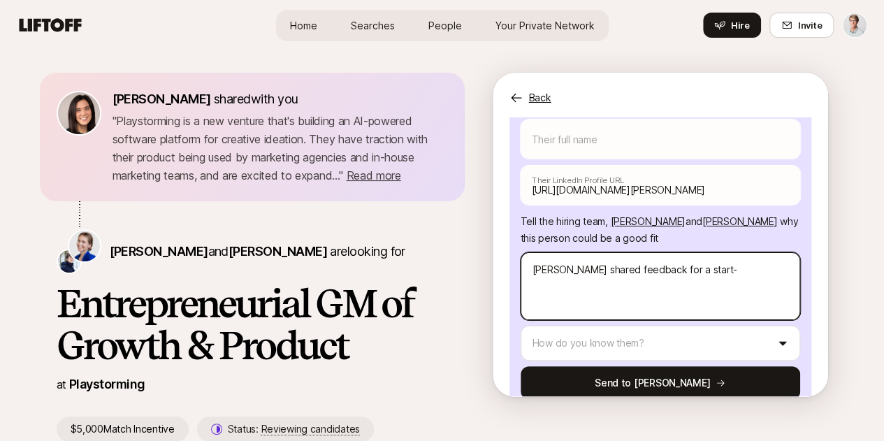
type textarea "x"
type textarea "[PERSON_NAME] shared feedback for a start-u"
type textarea "x"
type textarea "[PERSON_NAME] shared feedback for a start-up"
type textarea "x"
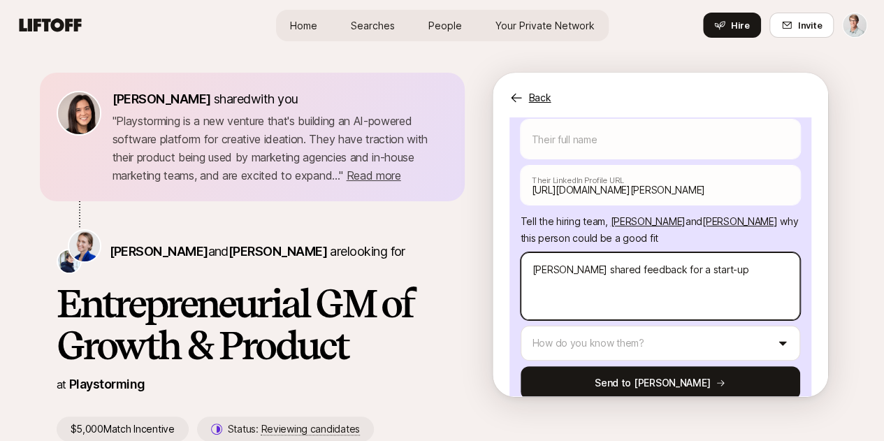
type textarea "[PERSON_NAME] shared feedback for a start-up"
type textarea "x"
type textarea "[PERSON_NAME] shared feedback for a start-up I"
type textarea "x"
type textarea "[PERSON_NAME] shared feedback for a start-up I"
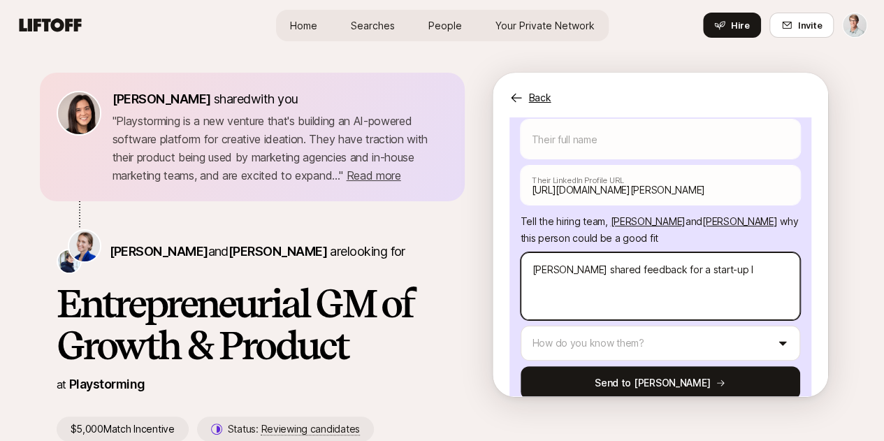
type textarea "x"
type textarea "[PERSON_NAME] shared feedback for a start-up I wo"
type textarea "x"
type textarea "[PERSON_NAME] shared feedback for a start-up I wor"
type textarea "x"
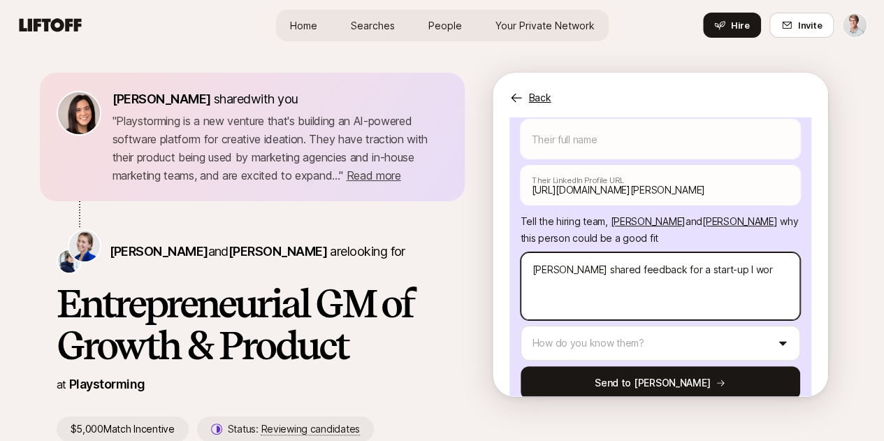
type textarea "[PERSON_NAME] shared feedback for a start-up I work"
type textarea "x"
type textarea "[PERSON_NAME] shared feedback for a start-up I work"
type textarea "x"
type textarea "[PERSON_NAME] shared feedback for a start-up I work w"
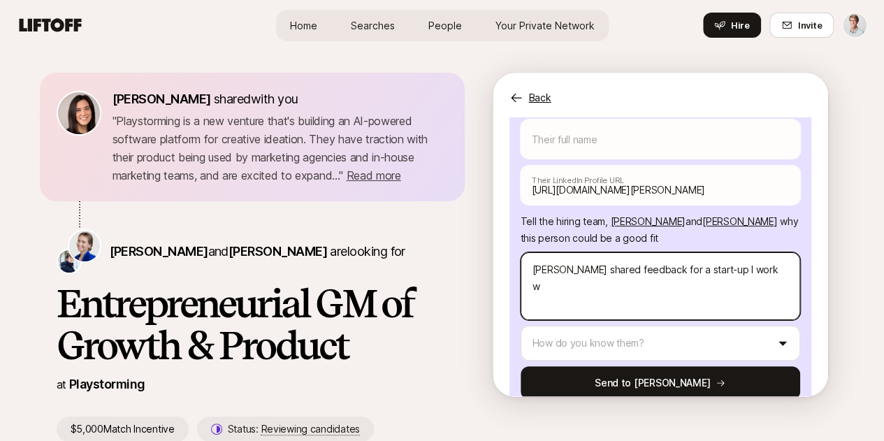
type textarea "x"
type textarea "[PERSON_NAME] shared feedback for a start-up I work wi"
type textarea "x"
type textarea "[PERSON_NAME] shared feedback for a start-up I work wit"
type textarea "x"
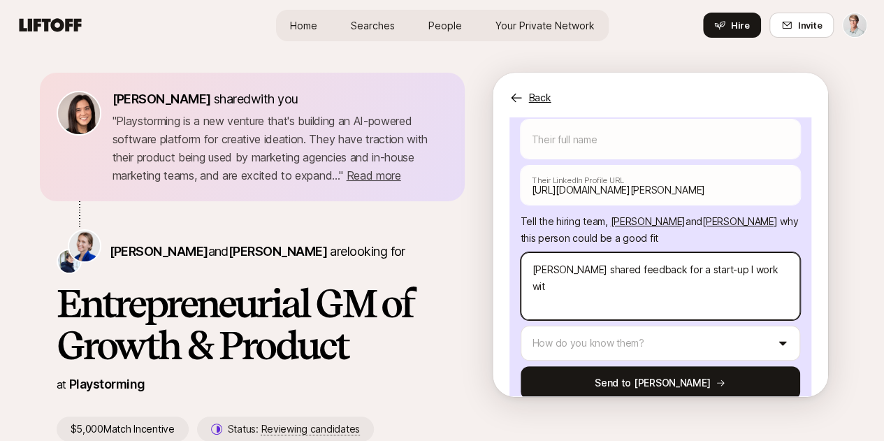
type textarea "[PERSON_NAME] shared feedback for a start-up I work with"
type textarea "x"
type textarea "[PERSON_NAME] shared feedback for a start-up I work with"
type textarea "x"
type textarea "[PERSON_NAME] shared feedback for a start-up I work with in"
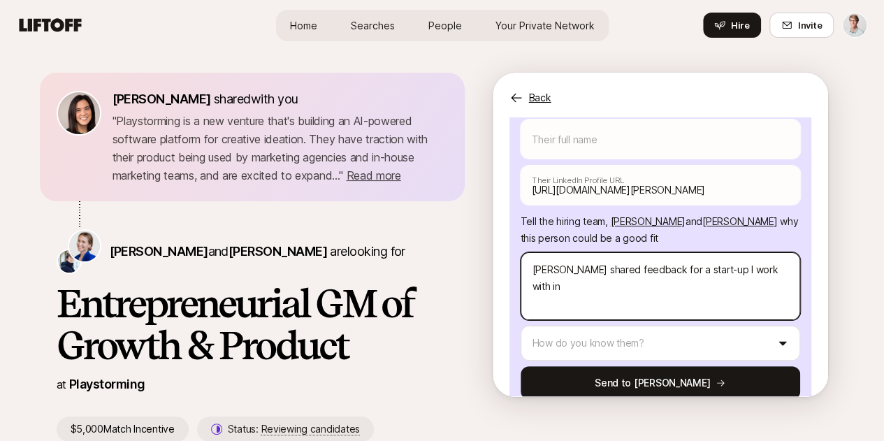
type textarea "x"
type textarea "[PERSON_NAME] shared feedback for a start-up I work with in"
type textarea "x"
type textarea "[PERSON_NAME] shared feedback for a start-up I work with in a"
type textarea "x"
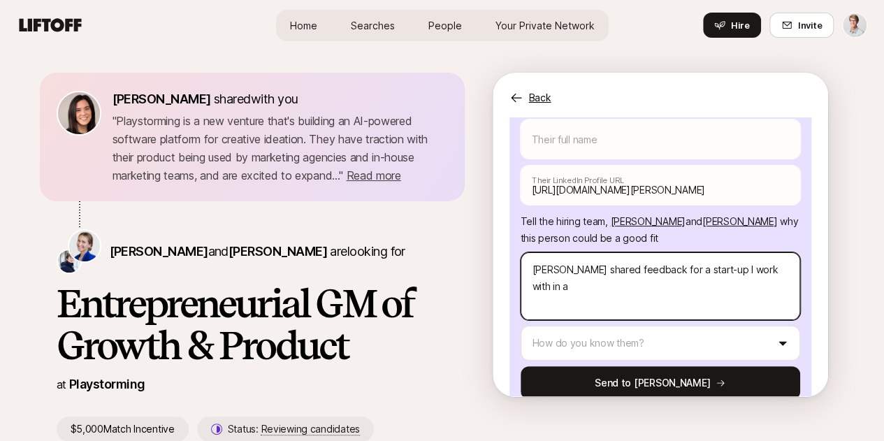
type textarea "[PERSON_NAME] shared feedback for a start-up I work with in a"
type textarea "x"
type textarea "[PERSON_NAME] shared feedback for a start-up I work with in a m"
type textarea "x"
type textarea "[PERSON_NAME] shared feedback for a start-up I work with in a me"
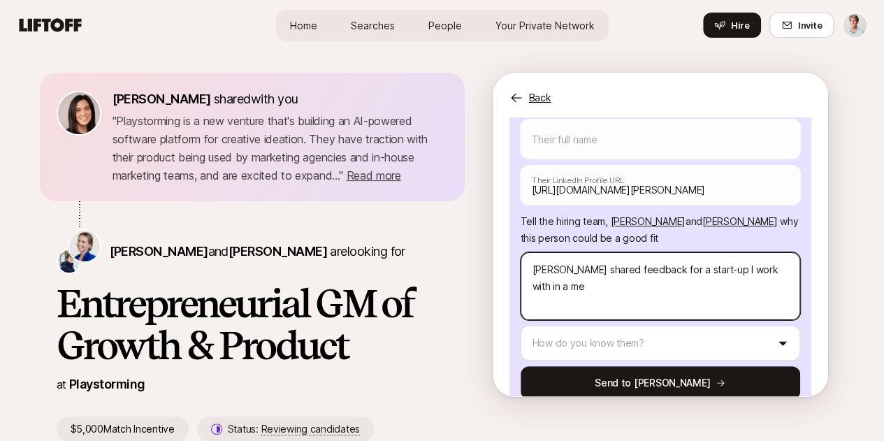
type textarea "x"
type textarea "[PERSON_NAME] shared feedback for a start-up I work with in a mee"
type textarea "x"
type textarea "[PERSON_NAME] shared feedback for a start-up I work with in a meeti"
type textarea "x"
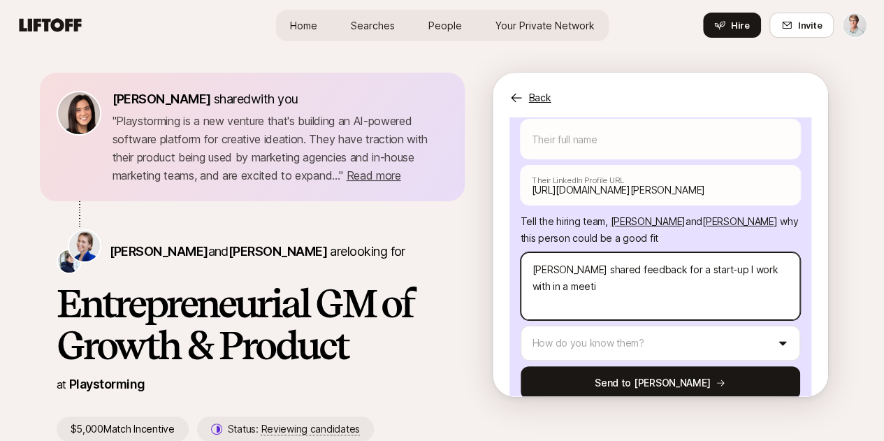
type textarea "[PERSON_NAME] shared feedback for a start-up I work with in a meetin"
type textarea "x"
type textarea "[PERSON_NAME] shared feedback for a start-up I work with in a meeting"
type textarea "x"
type textarea "[PERSON_NAME] shared feedback for a start-up I work with in a meeting"
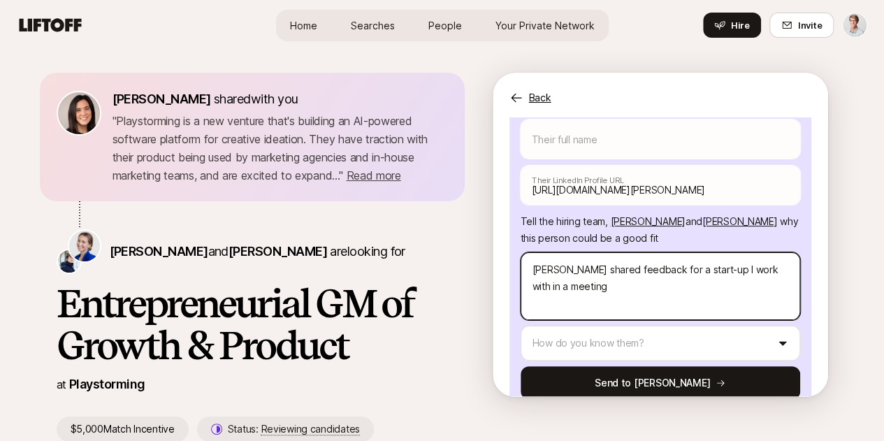
type textarea "x"
type textarea "[PERSON_NAME] shared feedback for a start-up I work with in a meeting"
type textarea "x"
type textarea "[PERSON_NAME] shared feedback for a start-up I work with in a meetin"
type textarea "x"
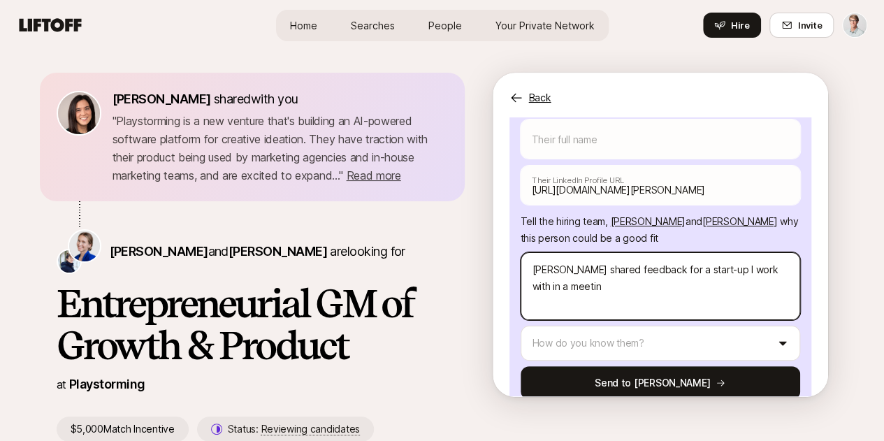
type textarea "[PERSON_NAME] shared feedback for a start-up I work with in a meeti"
type textarea "x"
type textarea "[PERSON_NAME] shared feedback for a start-up I work with in a meet"
type textarea "x"
type textarea "[PERSON_NAME] shared feedback for a start-up I work with in a mee"
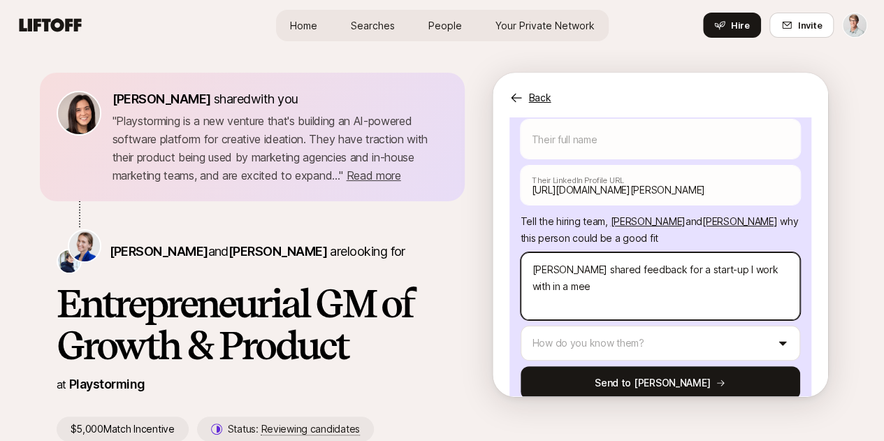
type textarea "x"
type textarea "[PERSON_NAME] shared feedback for a start-up I work with in a me"
type textarea "x"
type textarea "[PERSON_NAME] shared feedback for a start-up I work with in a m"
type textarea "x"
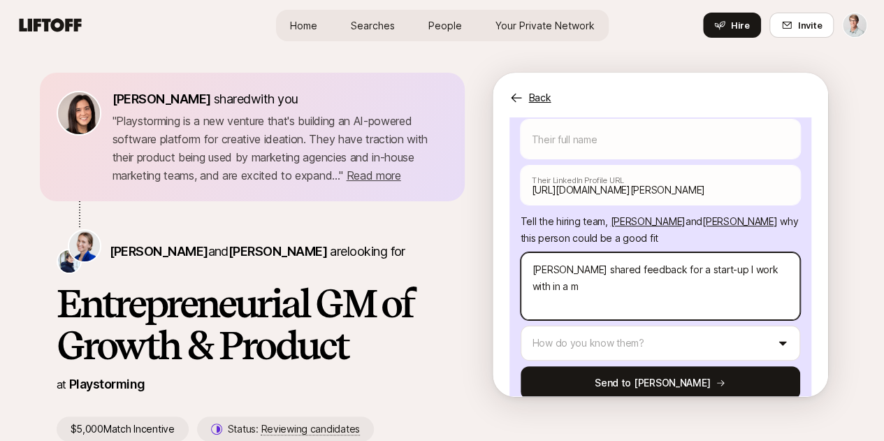
type textarea "[PERSON_NAME] shared feedback for a start-up I work with in a"
type textarea "x"
type textarea "[PERSON_NAME] shared feedback for a start-up I work with in a"
type textarea "x"
type textarea "[PERSON_NAME] shared feedback for a start-up I work with in"
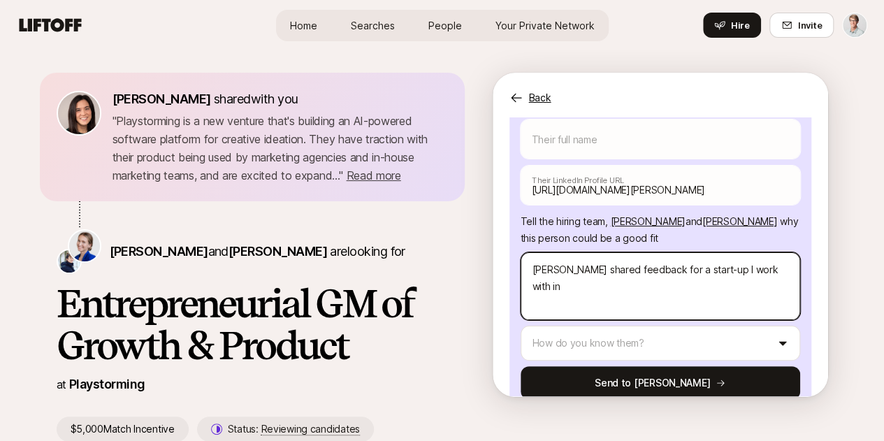
type textarea "x"
type textarea "[PERSON_NAME] shared feedback for a start-up I work with in"
type textarea "x"
type textarea "[PERSON_NAME] shared feedback for a start-up I work with i"
type textarea "x"
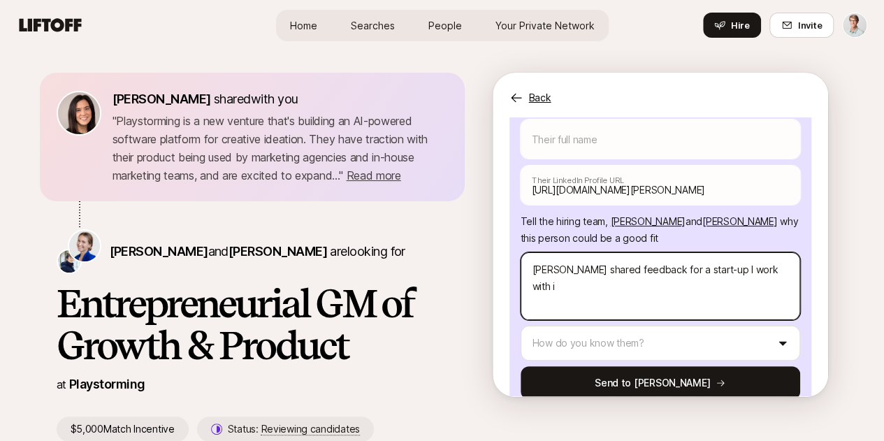
type textarea "[PERSON_NAME] shared feedback for a start-up I work with"
type textarea "x"
type textarea "[PERSON_NAME] shared feedback for a start-up I work with"
type textarea "x"
type textarea "[PERSON_NAME] shared feedback for a start-up I work wit"
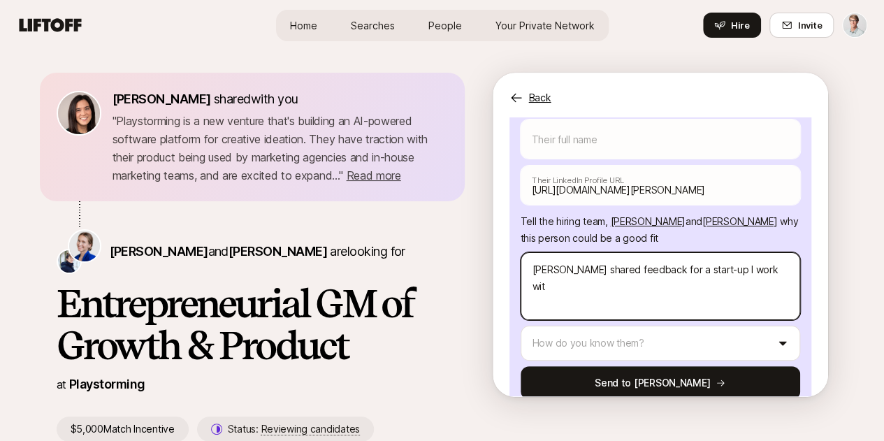
type textarea "x"
type textarea "[PERSON_NAME] shared feedback for a start-up I work wi"
type textarea "x"
type textarea "[PERSON_NAME] shared feedback for a start-up I work w"
type textarea "x"
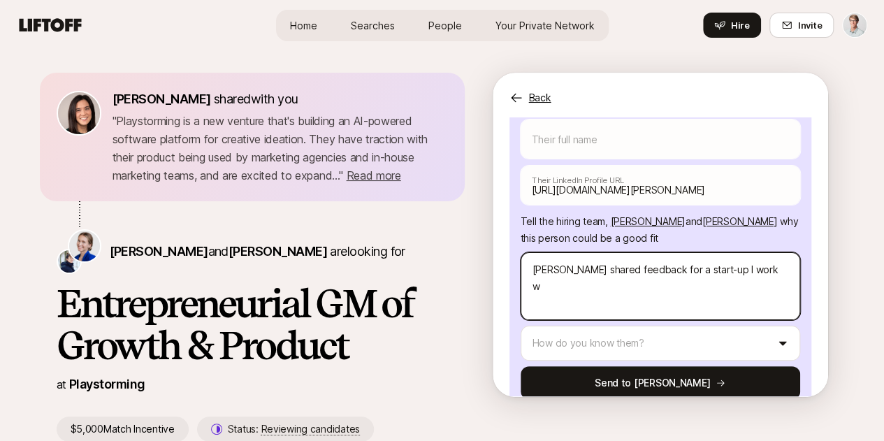
type textarea "[PERSON_NAME] shared feedback for a start-up I work"
type textarea "x"
type textarea "[PERSON_NAME] shared feedback for a start-up I work"
type textarea "x"
type textarea "[PERSON_NAME] shared feedback for a start-up I wor"
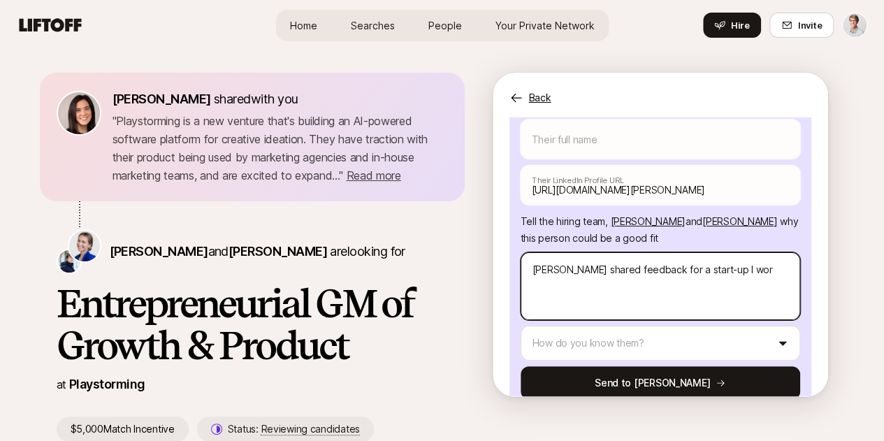
type textarea "x"
type textarea "[PERSON_NAME] shared feedback for a start-up I wo"
type textarea "x"
type textarea "[PERSON_NAME] shared feedback for a start-up I w"
type textarea "x"
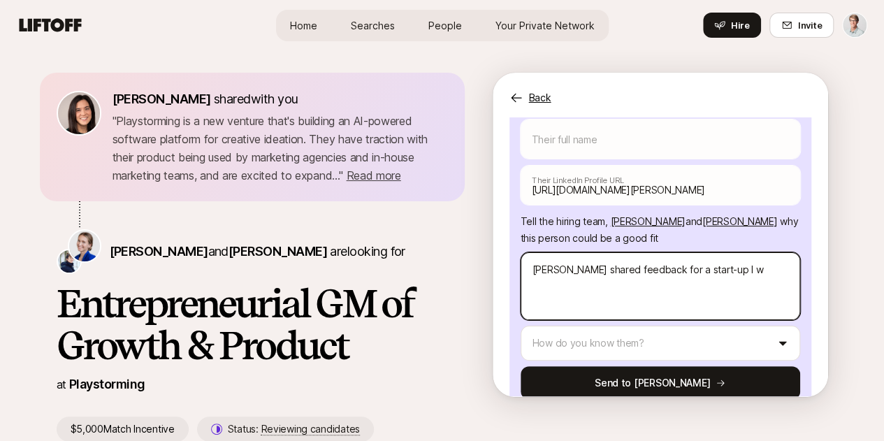
type textarea "[PERSON_NAME] shared feedback for a start-up I"
type textarea "x"
type textarea "[PERSON_NAME] shared feedback for a start-up I"
type textarea "x"
type textarea "[PERSON_NAME] shared feedback for a start-up"
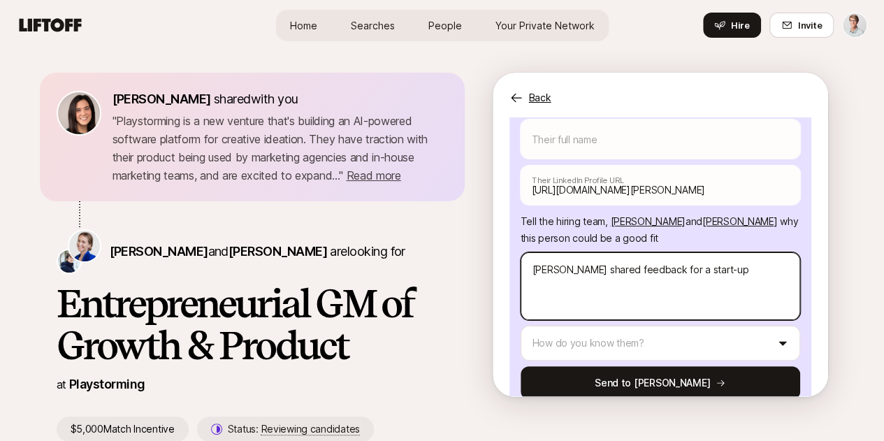
type textarea "x"
type textarea "[PERSON_NAME] shared feedback for a start-up"
type textarea "x"
type textarea "[PERSON_NAME] shared feedback for a start-u"
type textarea "x"
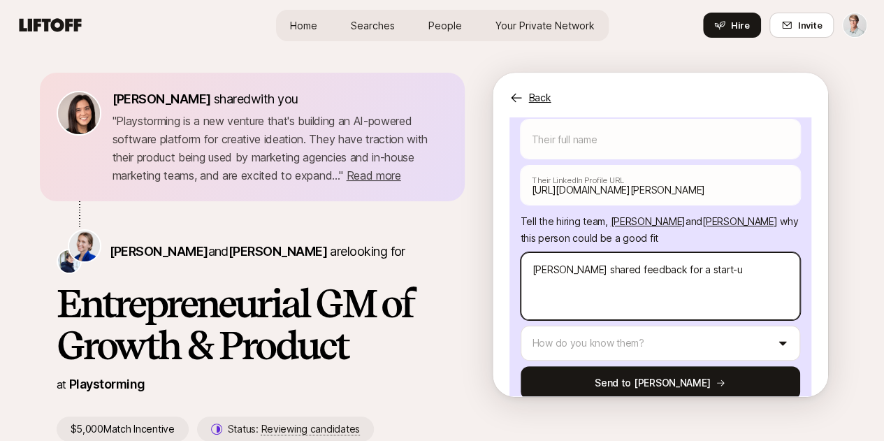
type textarea "[PERSON_NAME] shared feedback for a start-"
type textarea "x"
type textarea "[PERSON_NAME] shared feedback for a start"
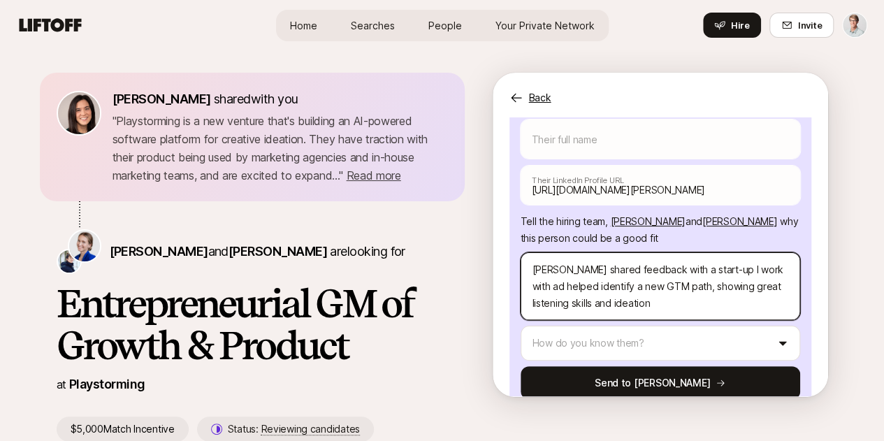
click at [774, 252] on textarea "[PERSON_NAME] shared feedback with a start-up I work with ad helped identify a …" at bounding box center [659, 286] width 279 height 68
click at [779, 252] on textarea "[PERSON_NAME] shared feedback with a start-up I work with ad helped identify a …" at bounding box center [659, 286] width 279 height 68
click at [745, 256] on textarea "[PERSON_NAME] shared feedback with a start-up I work with (Appents), helped ide…" at bounding box center [659, 286] width 279 height 68
click at [585, 273] on textarea "[PERSON_NAME] shared feedback with a start-up I work with (Appents), helped ide…" at bounding box center [659, 286] width 279 height 68
click at [752, 273] on textarea "[PERSON_NAME] shared feedback with a start-up I work with (Appents), helped ide…" at bounding box center [659, 286] width 279 height 68
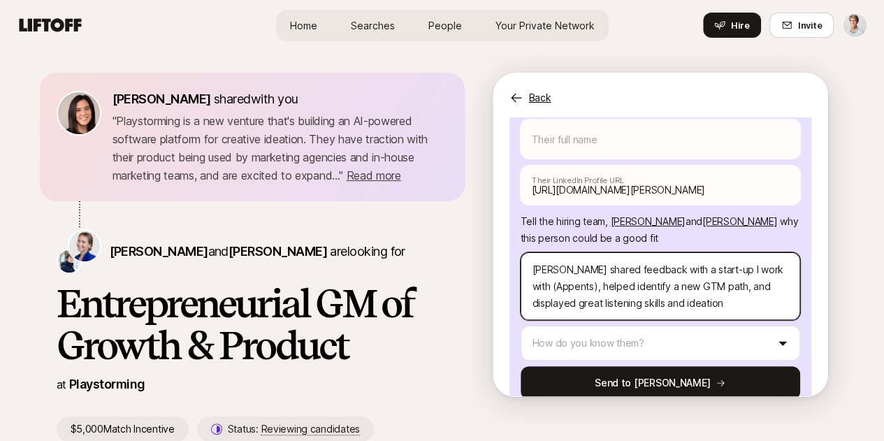
click at [701, 273] on textarea "[PERSON_NAME] shared feedback with a start-up I work with (Appents), helped ide…" at bounding box center [659, 286] width 279 height 68
click at [782, 268] on textarea "[PERSON_NAME] shared feedback with a start-up I work with (Appents), helped ide…" at bounding box center [659, 286] width 279 height 68
click at [617, 271] on textarea "[PERSON_NAME] shared feedback with a start-up I work with (Appents), helped ide…" at bounding box center [659, 286] width 279 height 68
click at [605, 252] on textarea "[PERSON_NAME] shared feedback with a start-up I work with (Appents), helped ide…" at bounding box center [659, 286] width 279 height 68
click at [786, 272] on textarea "[PERSON_NAME] shared great feedback with a start-up I work with (Appents), help…" at bounding box center [659, 286] width 279 height 68
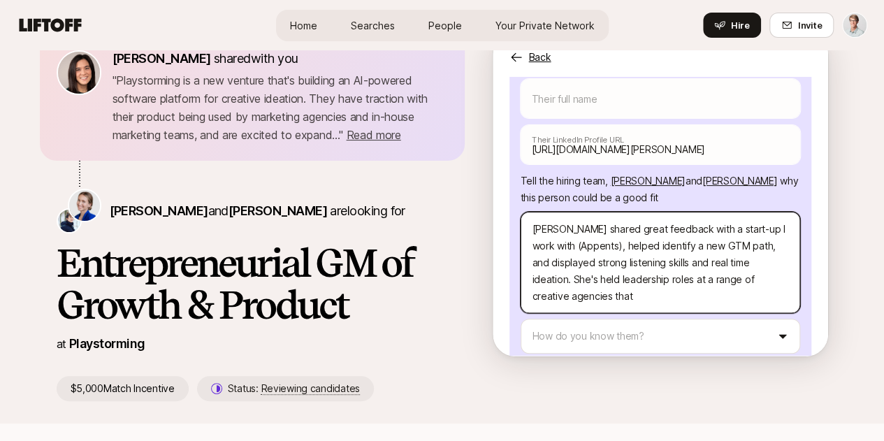
scroll to position [31, 0]
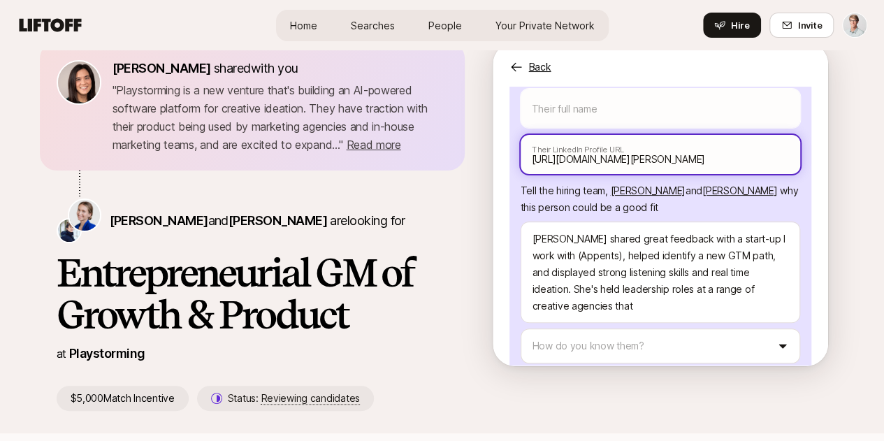
click at [745, 135] on input "[URL][DOMAIN_NAME][PERSON_NAME]" at bounding box center [659, 154] width 279 height 39
drag, startPoint x: 736, startPoint y: 133, endPoint x: 524, endPoint y: 127, distance: 212.4
click at [524, 127] on div "Suggest a candidate to [PERSON_NAME] and receive $5,000 if they are hired Sugge…" at bounding box center [659, 226] width 335 height 279
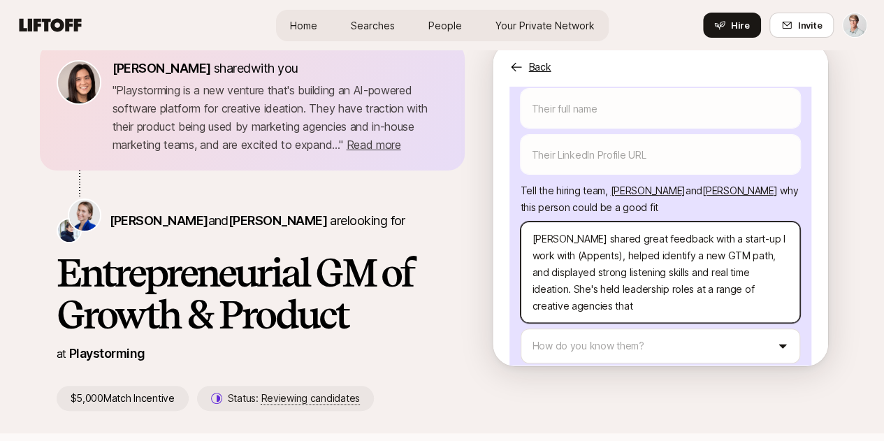
drag, startPoint x: 547, startPoint y: 204, endPoint x: 623, endPoint y: 276, distance: 104.7
click at [623, 276] on textarea "[PERSON_NAME] shared great feedback with a start-up I work with (Appents), help…" at bounding box center [659, 271] width 279 height 101
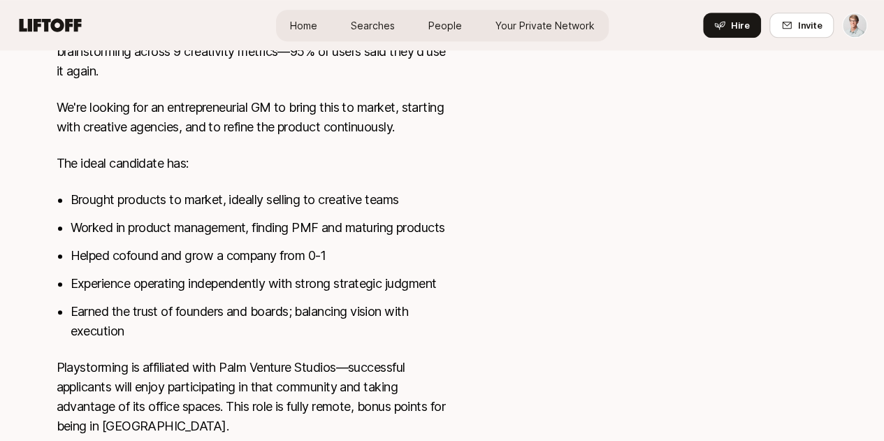
scroll to position [617, 0]
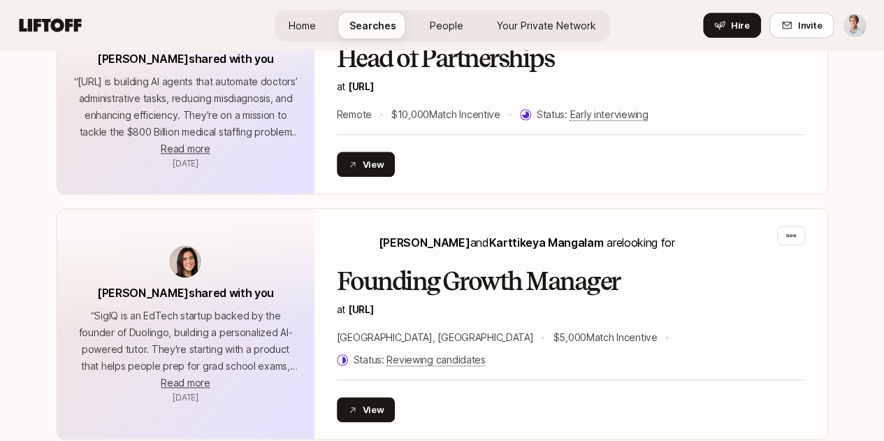
scroll to position [528, 0]
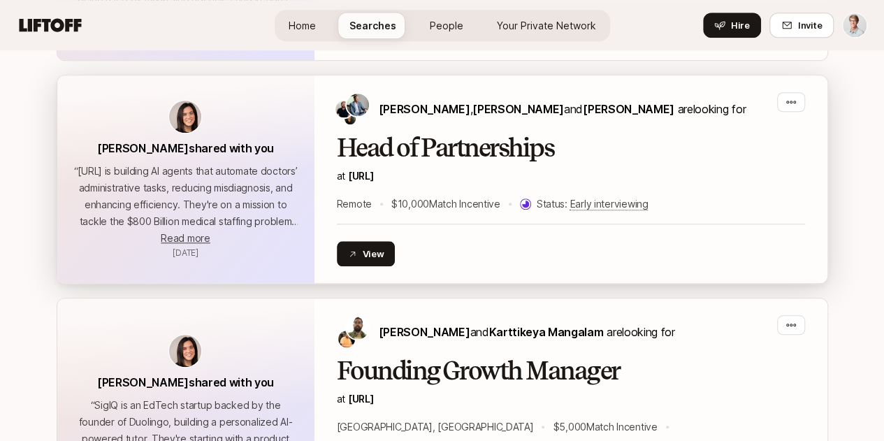
click at [479, 152] on h2 "Head of Partnerships" at bounding box center [571, 148] width 468 height 28
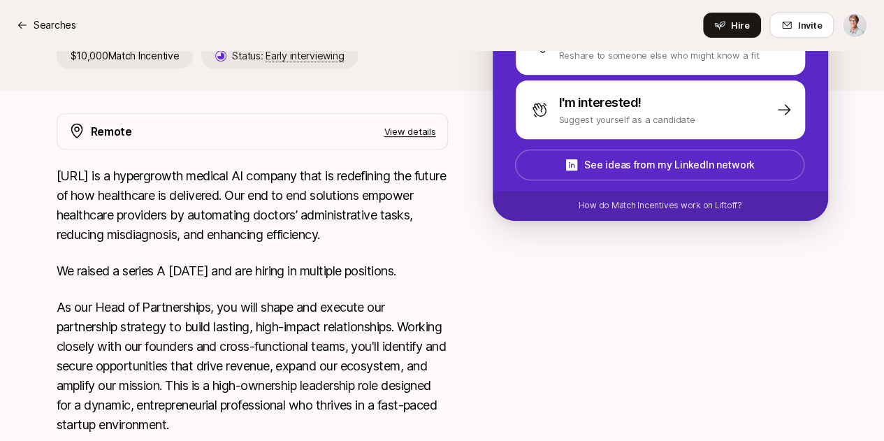
scroll to position [292, 0]
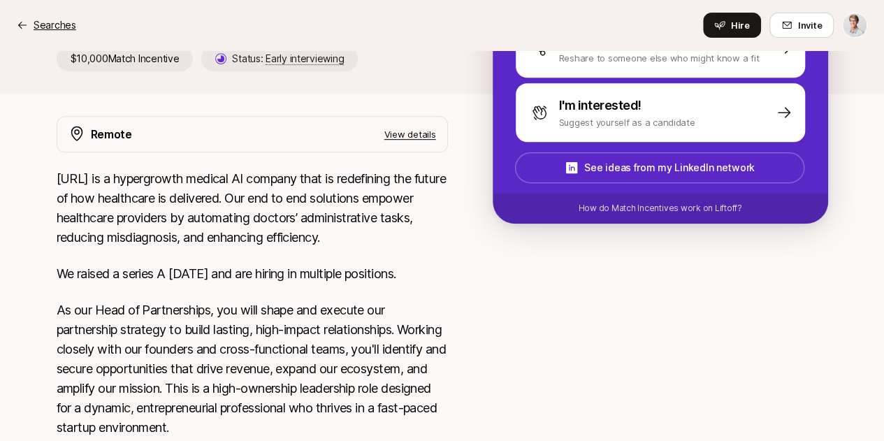
click at [24, 26] on icon at bounding box center [22, 25] width 11 height 11
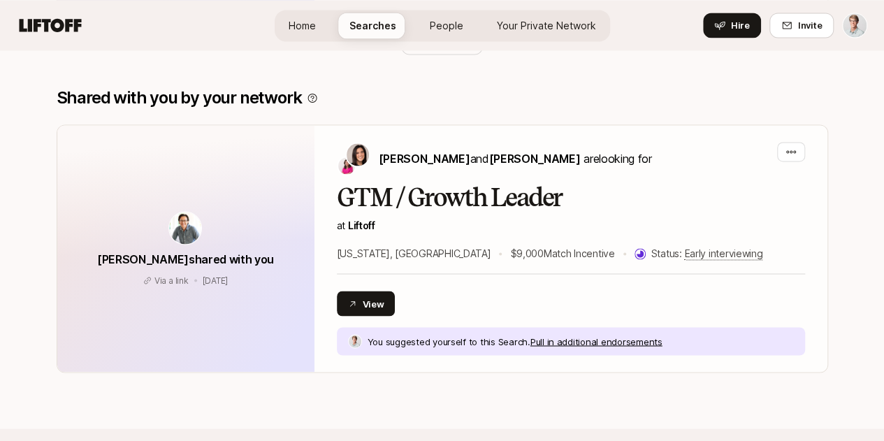
scroll to position [1045, 0]
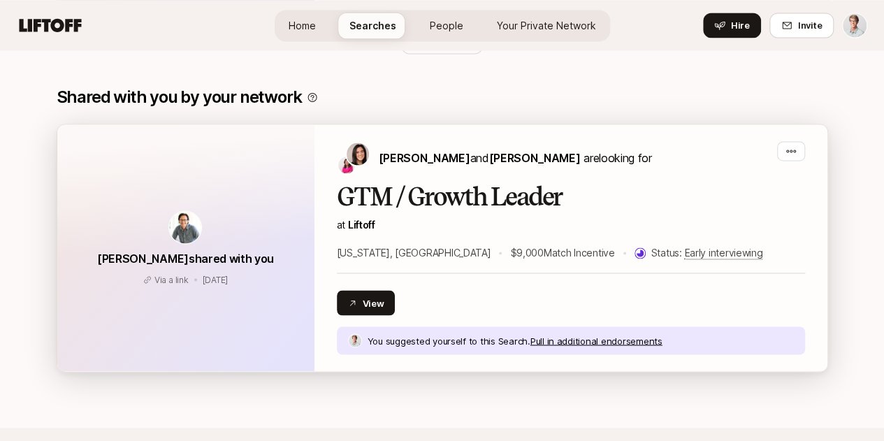
click at [444, 183] on h2 "GTM / Growth Leader" at bounding box center [571, 197] width 468 height 28
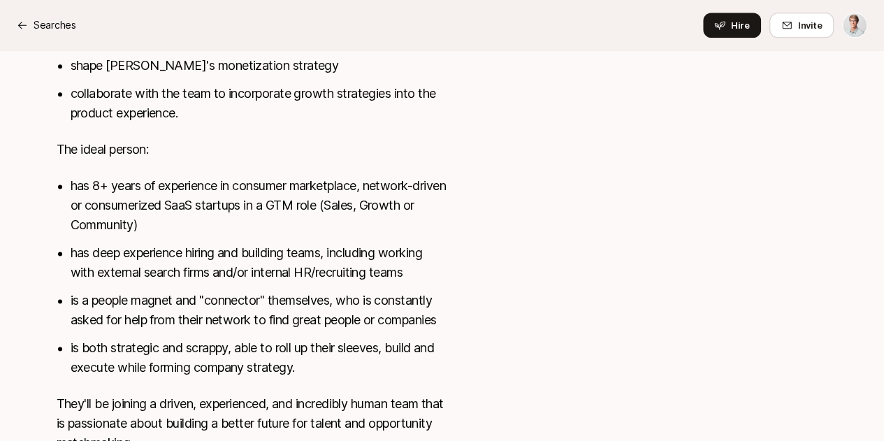
scroll to position [836, 0]
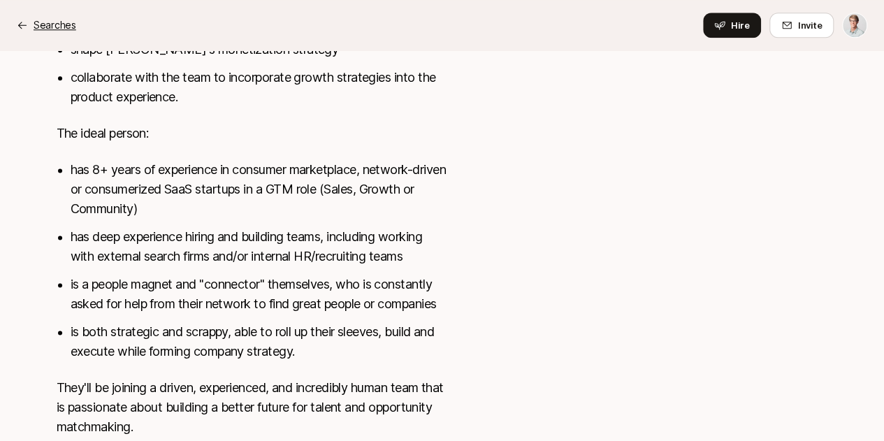
click at [22, 26] on icon at bounding box center [22, 25] width 11 height 11
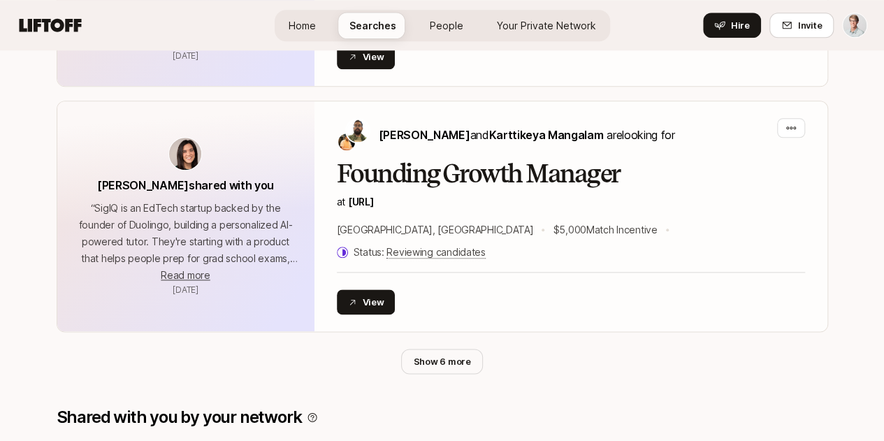
scroll to position [715, 0]
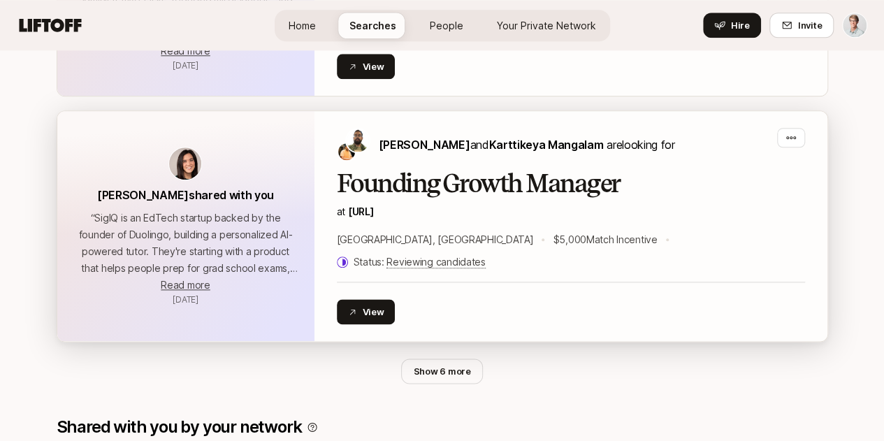
click at [488, 189] on h2 "Founding Growth Manager" at bounding box center [571, 184] width 468 height 28
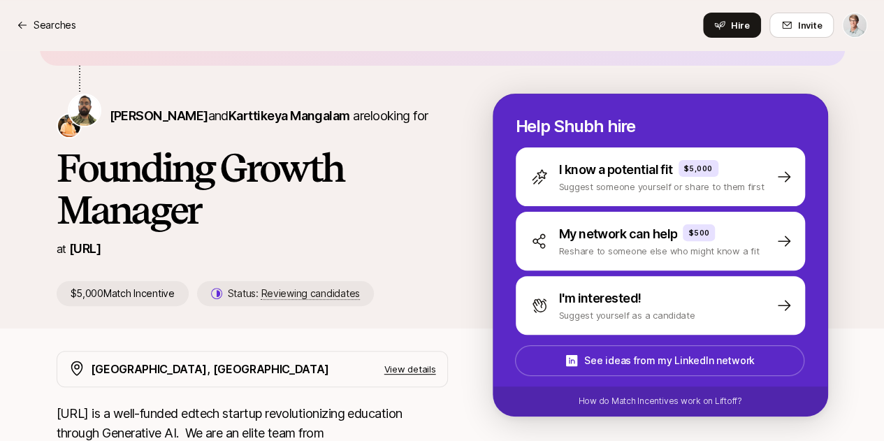
scroll to position [102, 0]
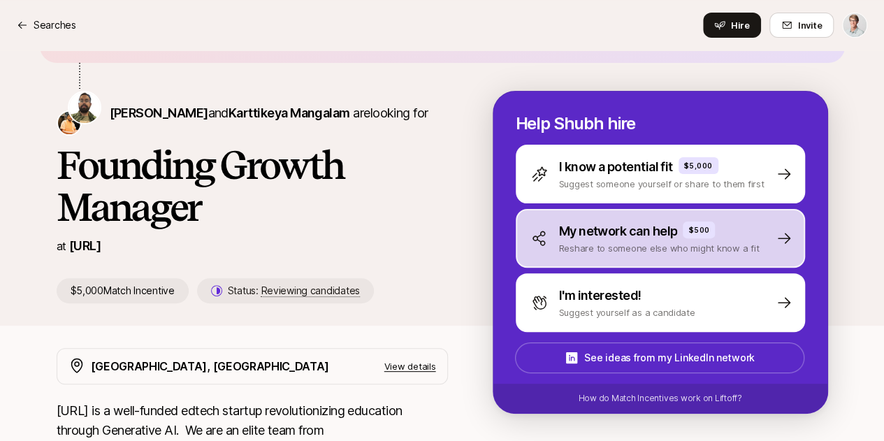
click at [792, 233] on icon at bounding box center [783, 238] width 17 height 17
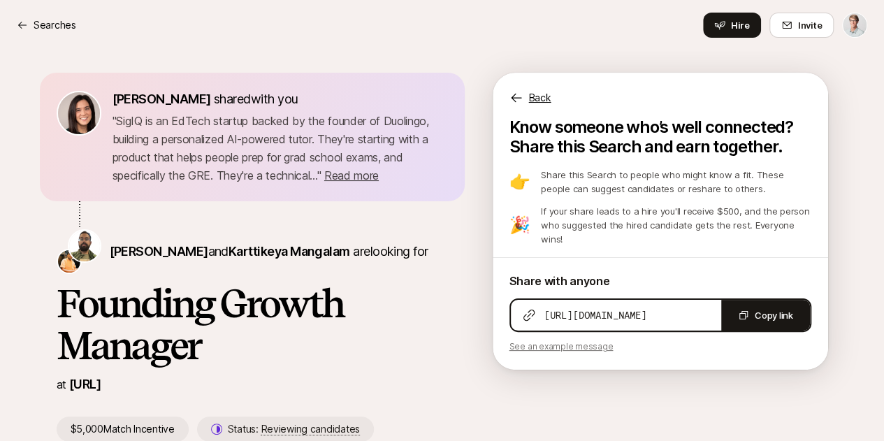
click at [548, 101] on p "Back" at bounding box center [540, 97] width 22 height 17
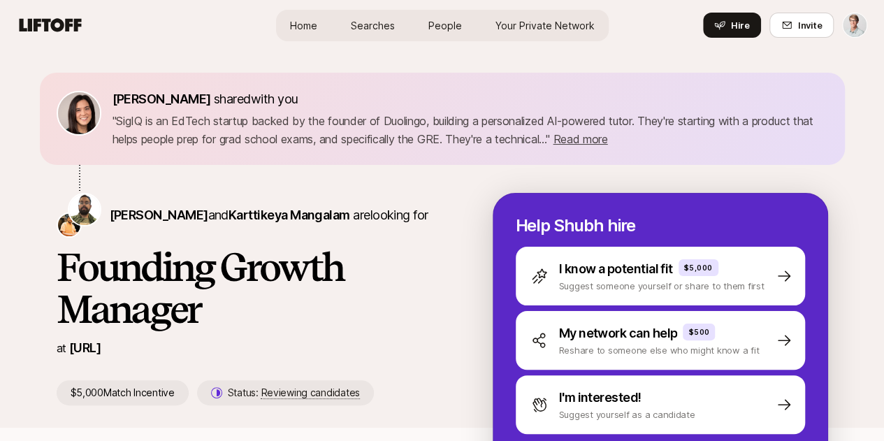
click at [298, 23] on span "Home" at bounding box center [303, 25] width 27 height 15
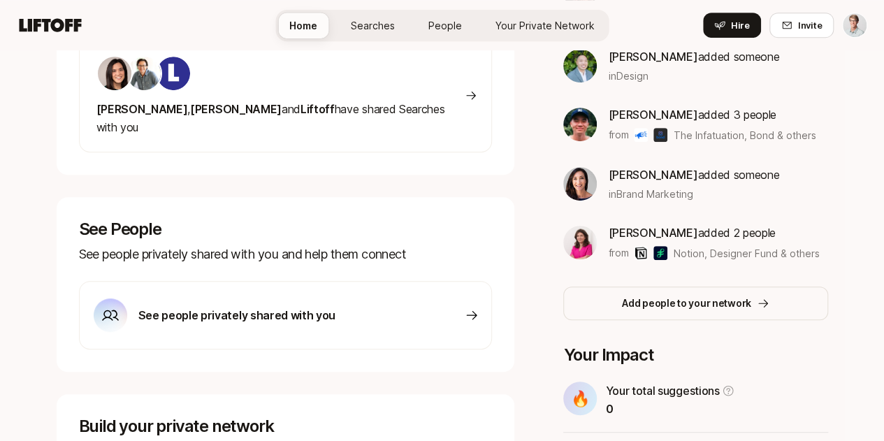
scroll to position [281, 0]
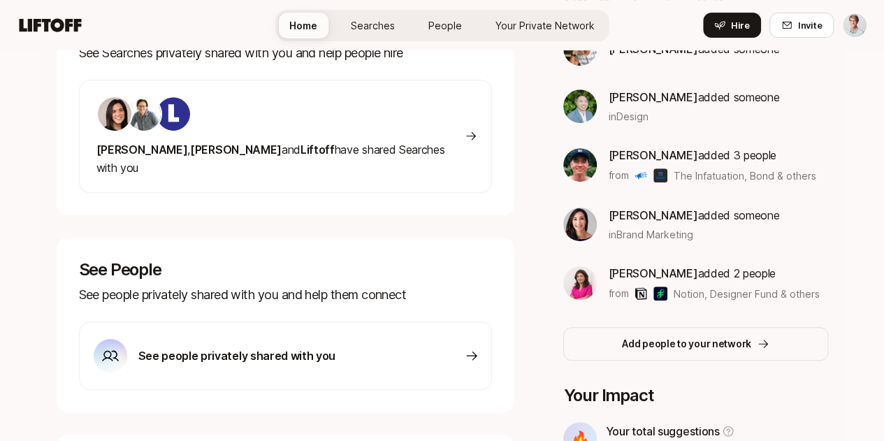
click at [477, 351] on icon at bounding box center [472, 355] width 10 height 9
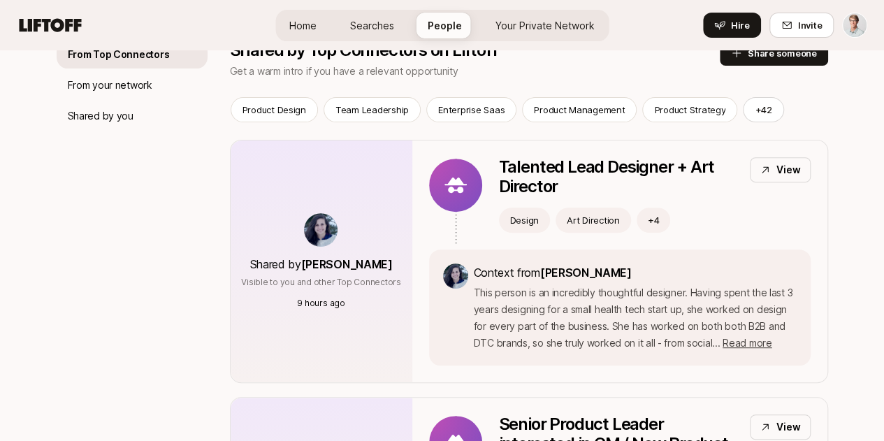
scroll to position [110, 0]
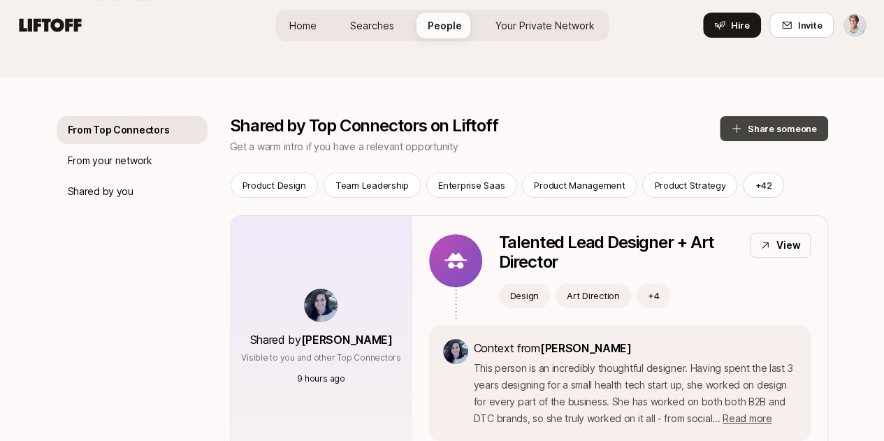
click at [784, 129] on button "Share someone" at bounding box center [773, 128] width 108 height 25
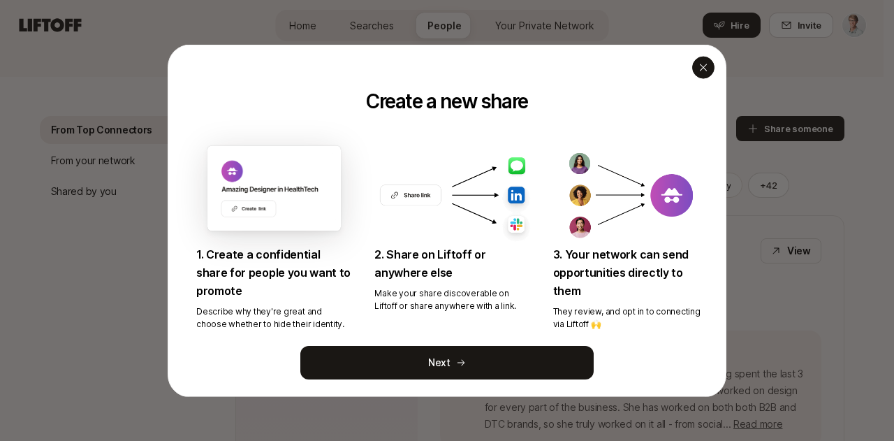
click at [702, 73] on div "button" at bounding box center [703, 67] width 22 height 22
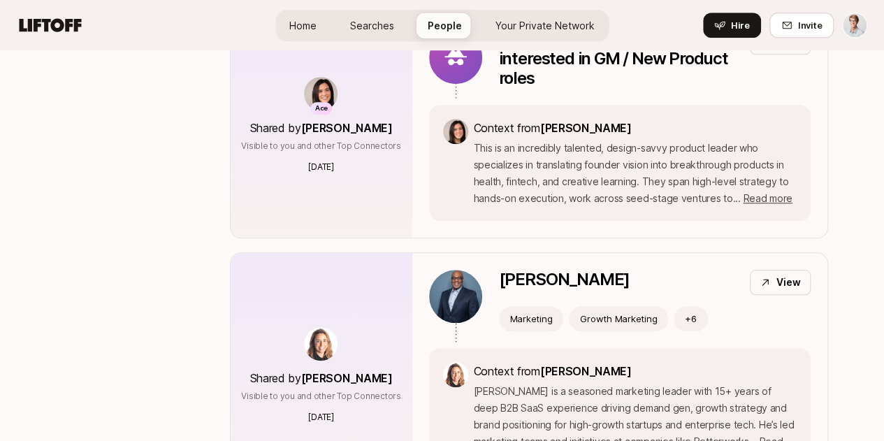
scroll to position [578, 0]
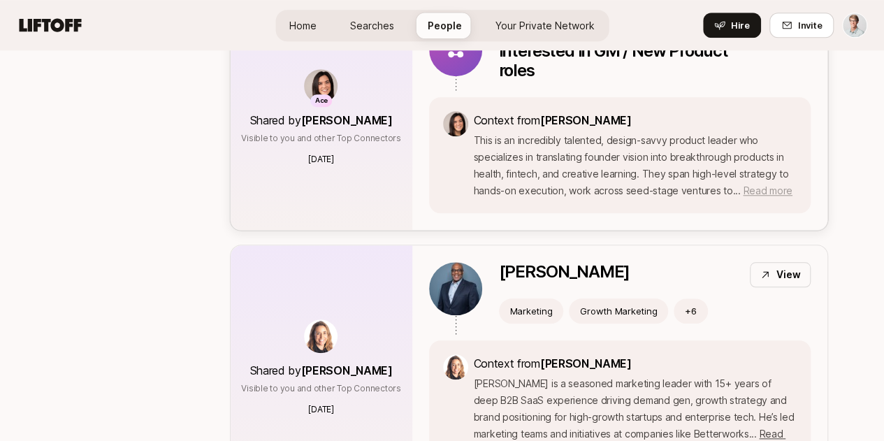
click at [782, 196] on span "Read more" at bounding box center [766, 190] width 49 height 12
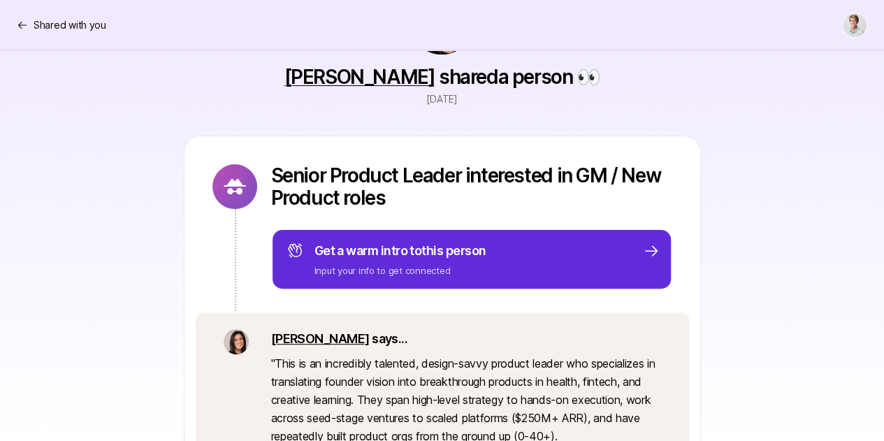
scroll to position [61, 0]
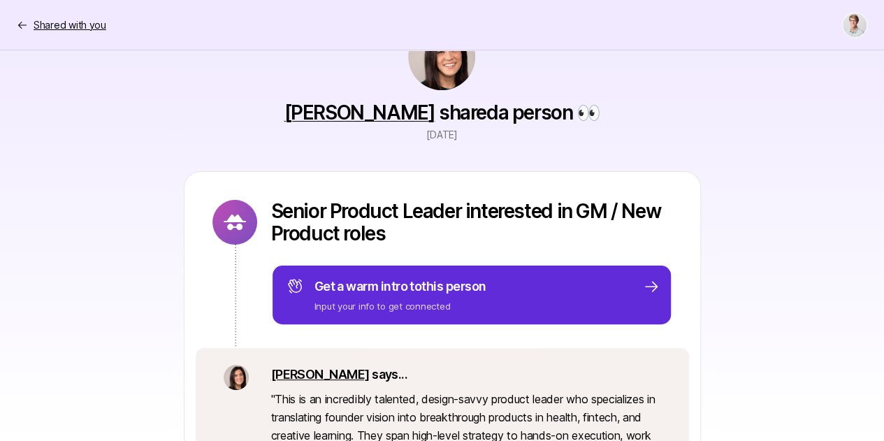
click at [37, 27] on p "Shared with you" at bounding box center [70, 25] width 73 height 17
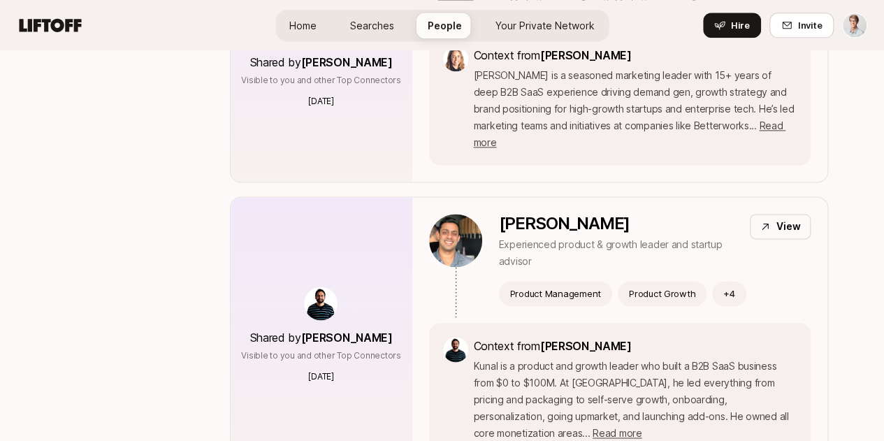
scroll to position [894, 0]
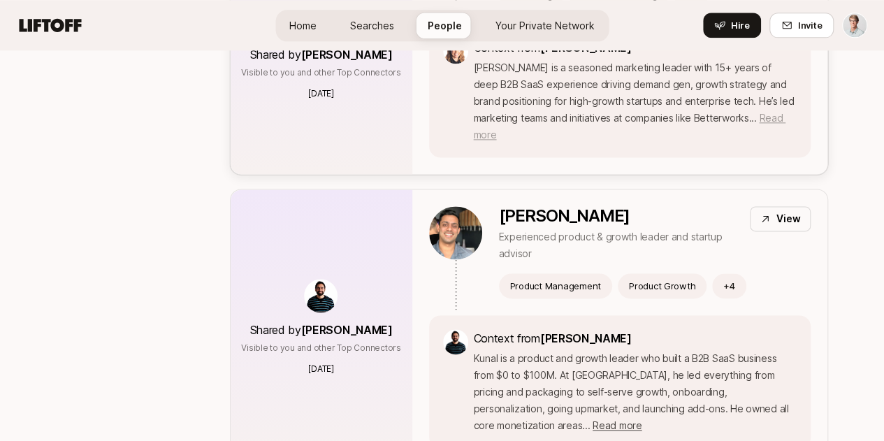
click at [785, 140] on span "Read more" at bounding box center [630, 126] width 312 height 29
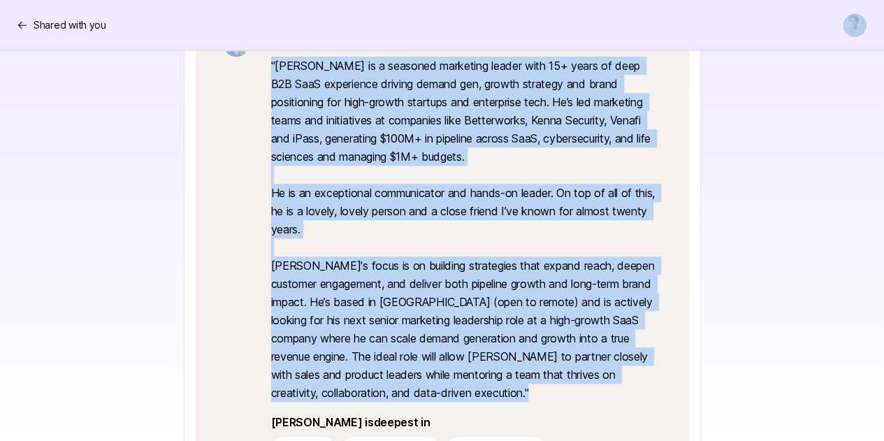
scroll to position [340, 0]
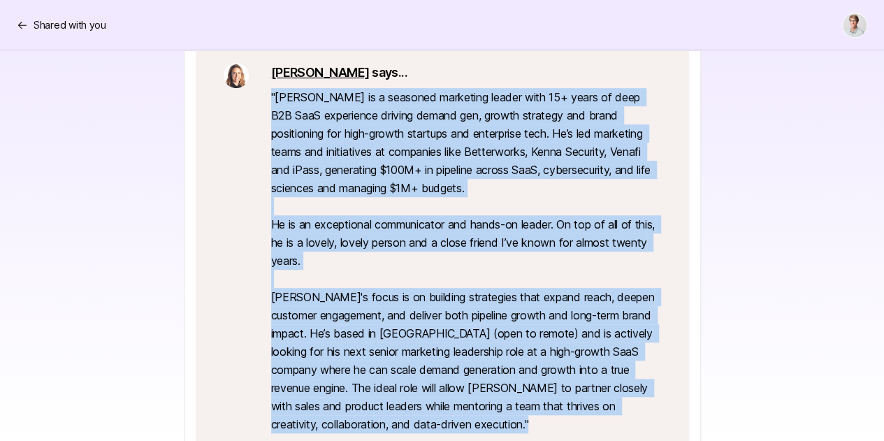
drag, startPoint x: 489, startPoint y: 319, endPoint x: 267, endPoint y: 99, distance: 312.6
click at [267, 99] on div "[PERSON_NAME] says... " [PERSON_NAME] is a seasoned marketing leader with 15+ y…" at bounding box center [442, 308] width 493 height 525
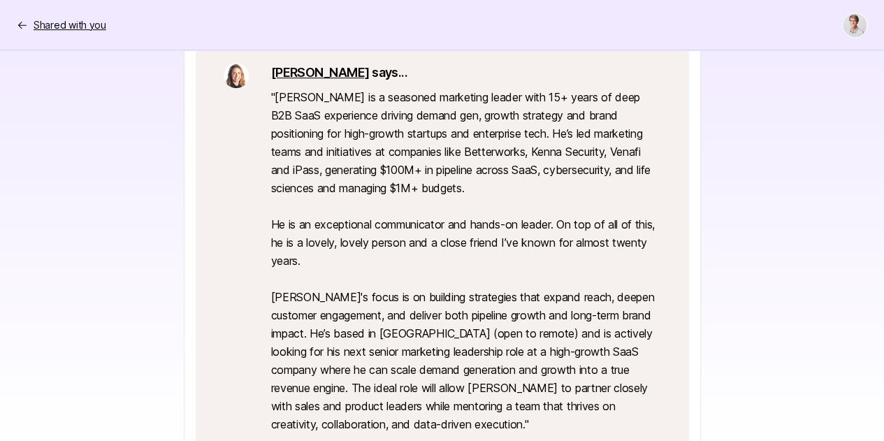
click at [24, 27] on icon at bounding box center [22, 25] width 11 height 11
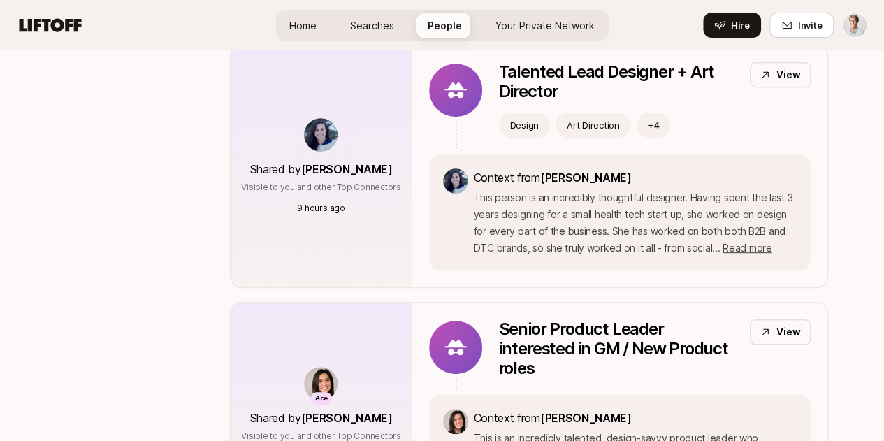
scroll to position [243, 0]
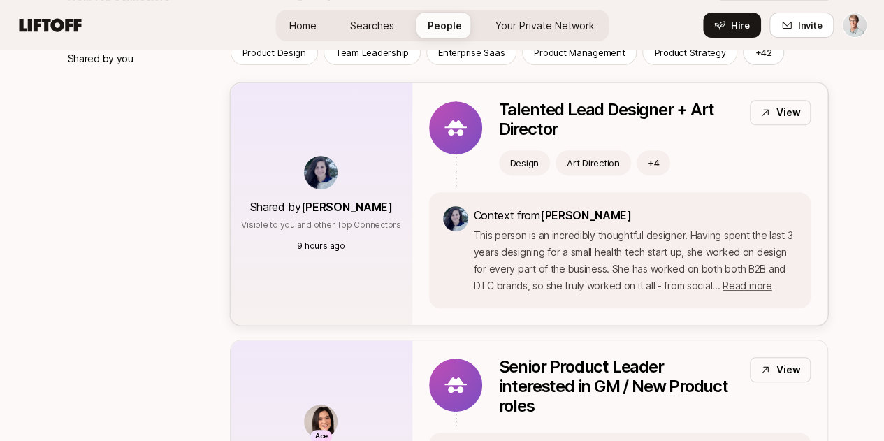
click at [757, 294] on p "This person is an incredibly thoughtful designer. Having spent the last 3 years…" at bounding box center [635, 260] width 323 height 67
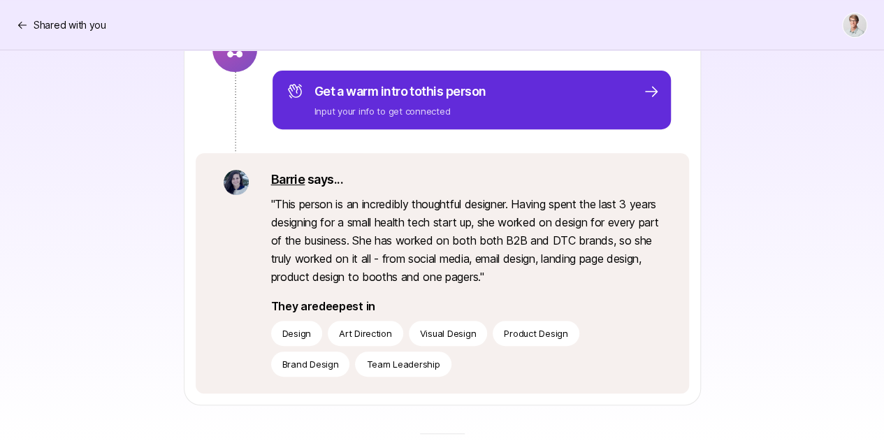
scroll to position [240, 0]
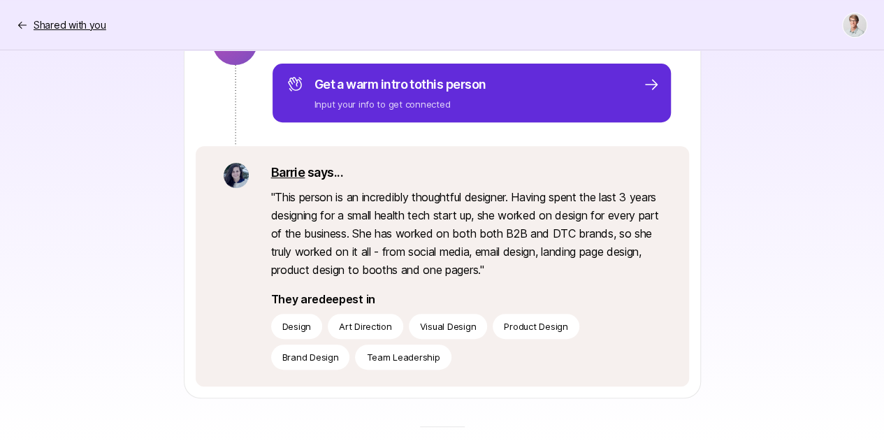
click at [41, 23] on p "Shared with you" at bounding box center [70, 25] width 73 height 17
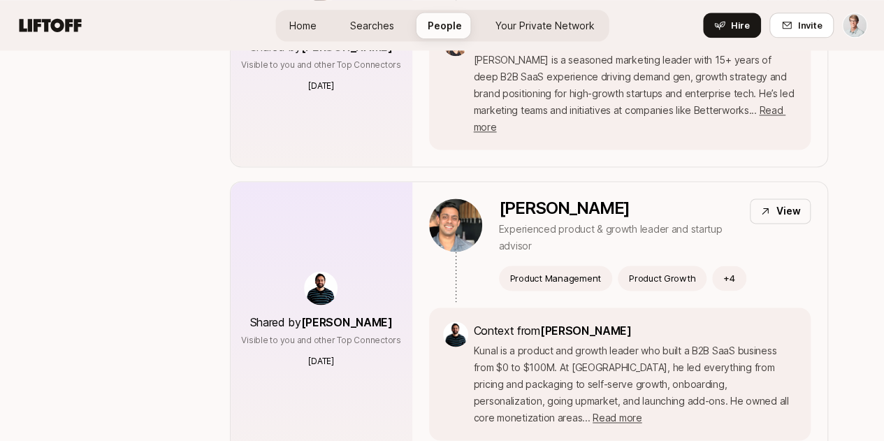
scroll to position [879, 0]
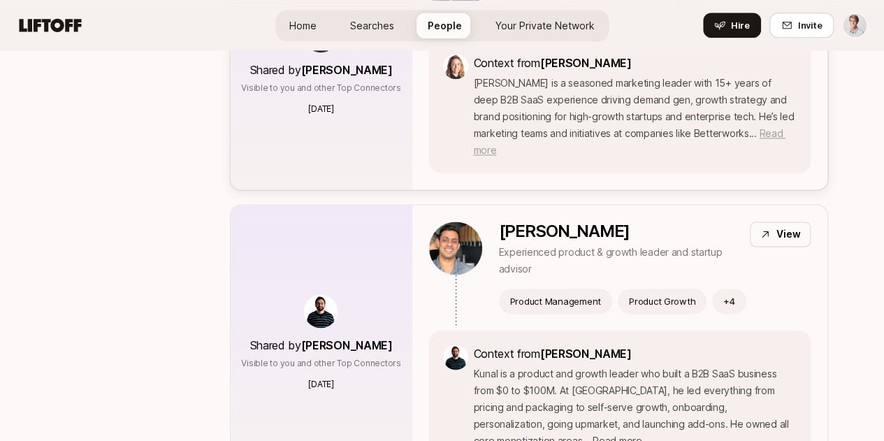
click at [785, 156] on span "Read more" at bounding box center [630, 141] width 312 height 29
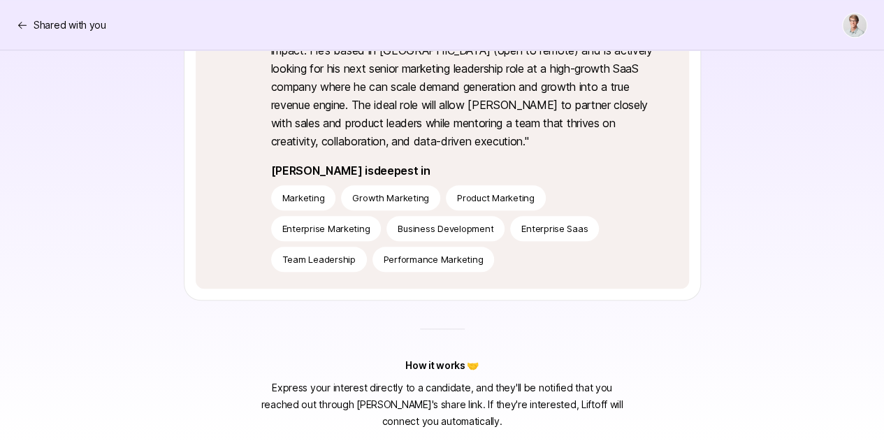
scroll to position [340, 0]
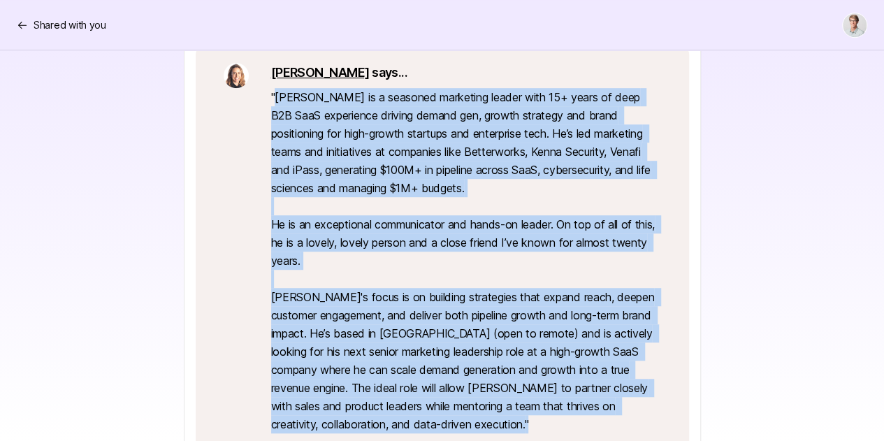
drag, startPoint x: 274, startPoint y: 94, endPoint x: 504, endPoint y: 418, distance: 397.3
click at [504, 418] on p "" [PERSON_NAME] is a seasoned marketing leader with 15+ years of deep B2B SaaS …" at bounding box center [466, 260] width 390 height 345
copy p "Loremip do s ametcons adipiscin elitse doei 49+ tempo in utla E5D MagN aliquaen…"
